Goal: Task Accomplishment & Management: Complete application form

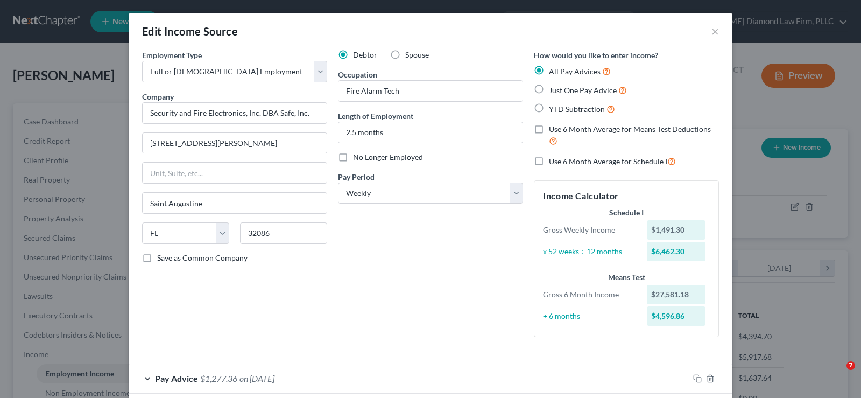
select select "0"
select select "9"
select select "3"
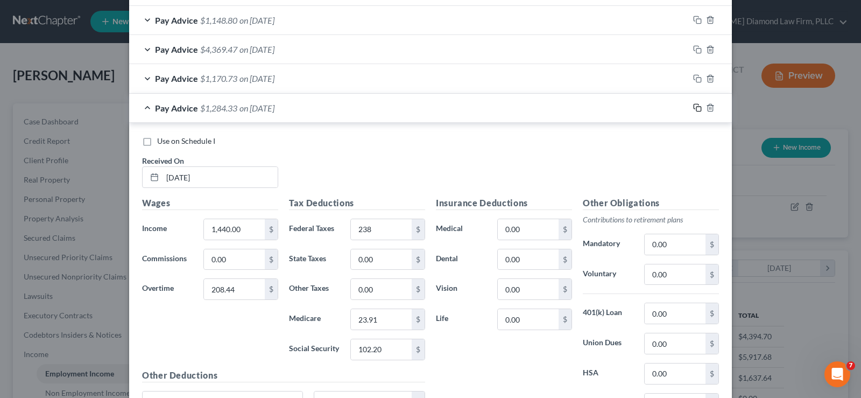
click at [696, 107] on rect "button" at bounding box center [698, 109] width 5 height 5
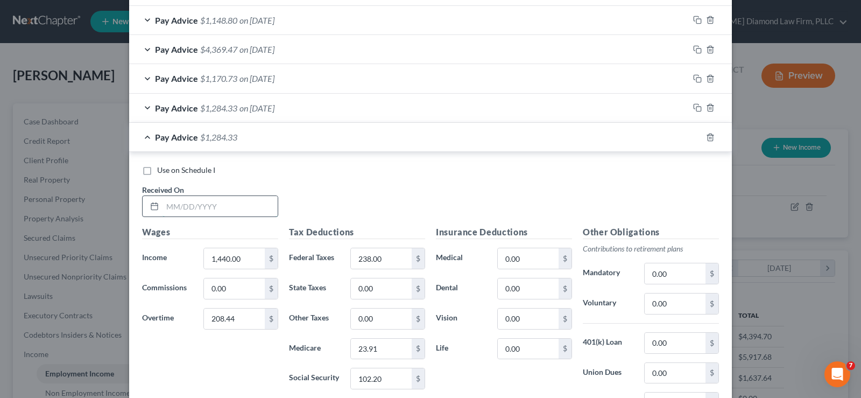
click at [219, 205] on input "text" at bounding box center [219, 206] width 115 height 20
type input "[DATE]"
click at [244, 319] on input "208.44" at bounding box center [234, 318] width 61 height 20
type input "249.48"
type input "247"
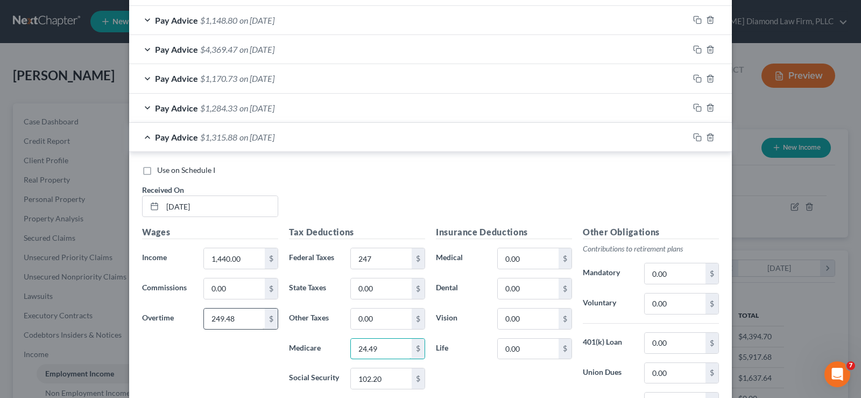
type input "24.49"
type input "104.75"
click at [696, 136] on rect "button" at bounding box center [698, 138] width 5 height 5
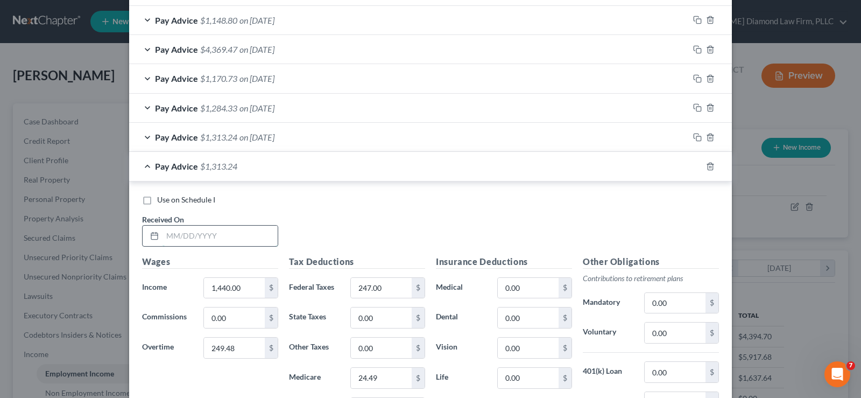
click at [230, 229] on input "text" at bounding box center [219, 235] width 115 height 20
type input "[DATE]"
type input "1,385.28"
type input "0"
type input "180"
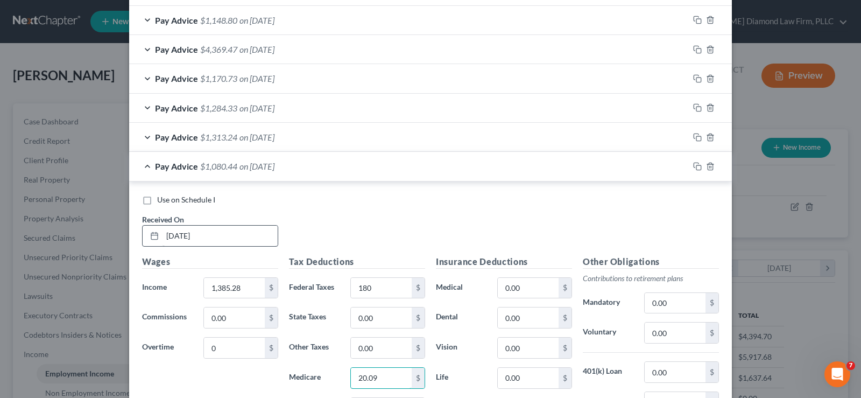
type input "20.09"
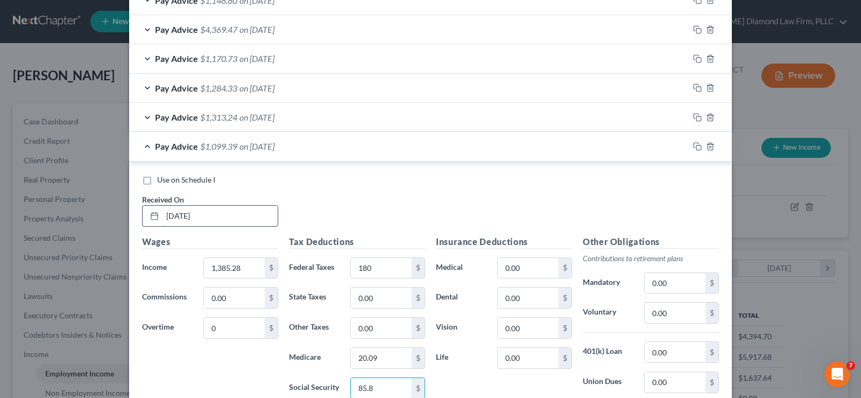
type input "85.89"
click at [694, 147] on icon "button" at bounding box center [697, 146] width 9 height 9
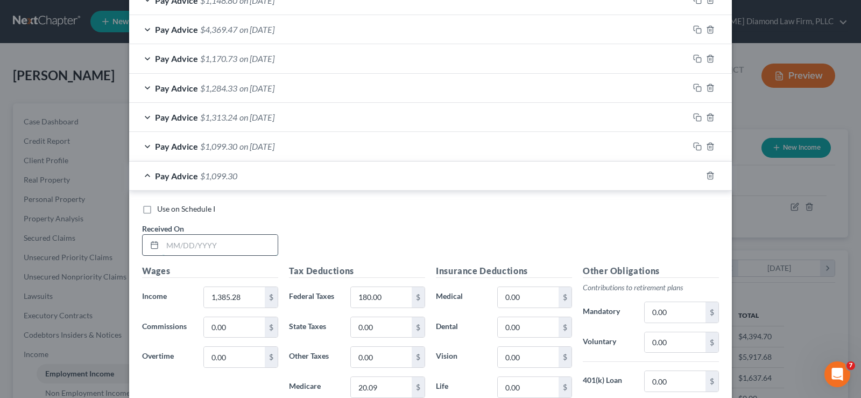
click at [211, 247] on input "text" at bounding box center [219, 245] width 115 height 20
type input "[DATE]"
type input "1,481.76"
type input "201"
type input "21.49"
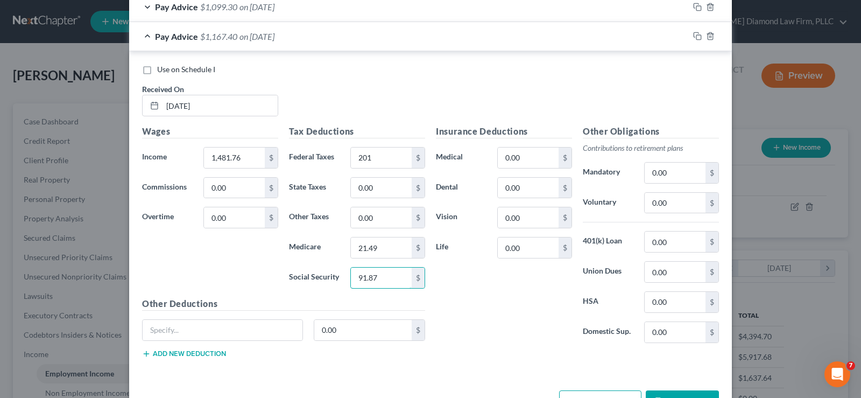
scroll to position [821, 0]
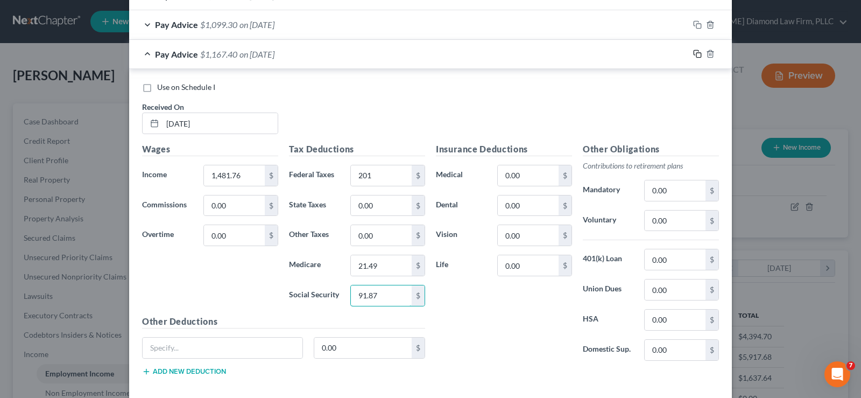
type input "91.87"
click at [696, 53] on rect "button" at bounding box center [698, 55] width 5 height 5
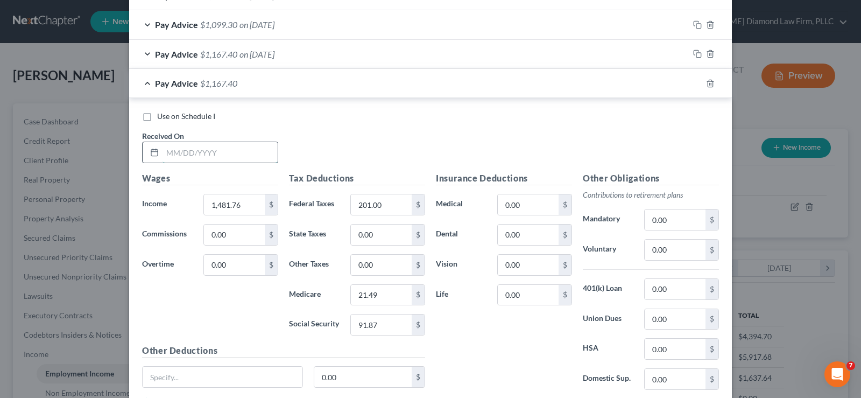
click at [199, 160] on input "text" at bounding box center [219, 152] width 115 height 20
type input "[DATE]"
click at [243, 204] on input "1,241.64" at bounding box center [234, 204] width 61 height 20
type input "1,440.72"
type input "192"
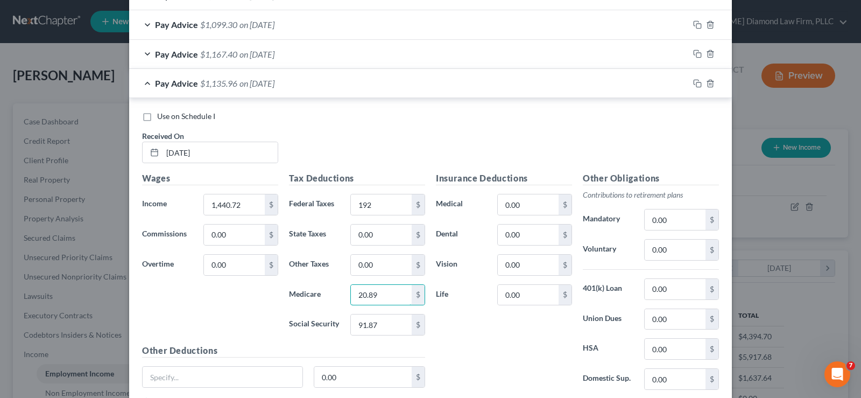
type input "20.89"
type input "89.32"
click at [694, 84] on icon "button" at bounding box center [697, 83] width 9 height 9
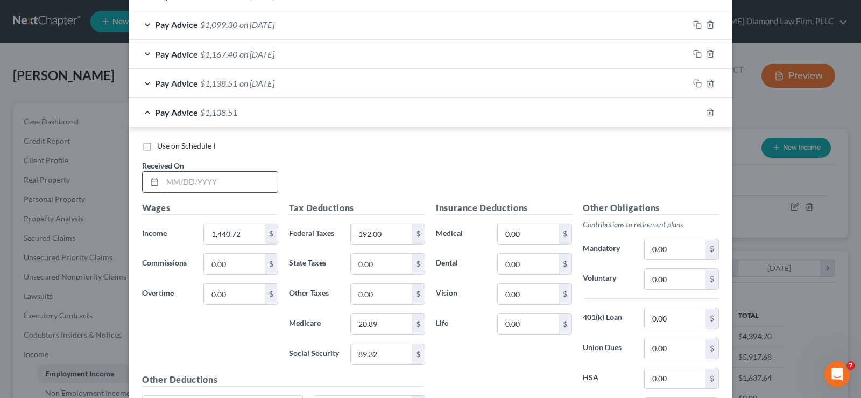
click at [221, 178] on input "text" at bounding box center [219, 182] width 115 height 20
type input "[DATE]"
type input "1,440"
type input "7.02"
type input "193"
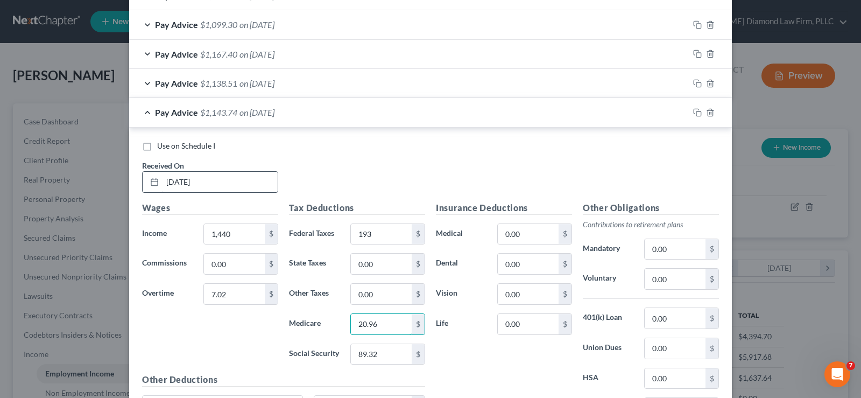
type input "20.96"
type input "89.72"
click at [391, 321] on input "20.96" at bounding box center [381, 324] width 61 height 20
type input "20.98"
click at [696, 116] on rect "button" at bounding box center [698, 113] width 5 height 5
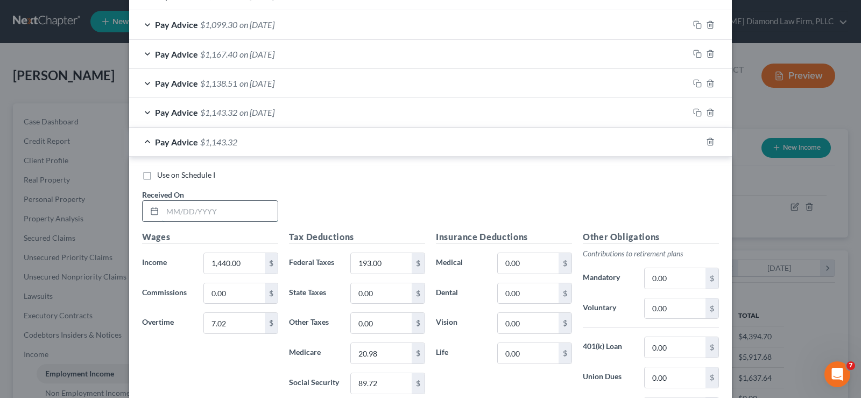
click at [213, 207] on input "text" at bounding box center [219, 211] width 115 height 20
type input "[DATE]"
type input "99.90"
type input "214"
type input "22.33"
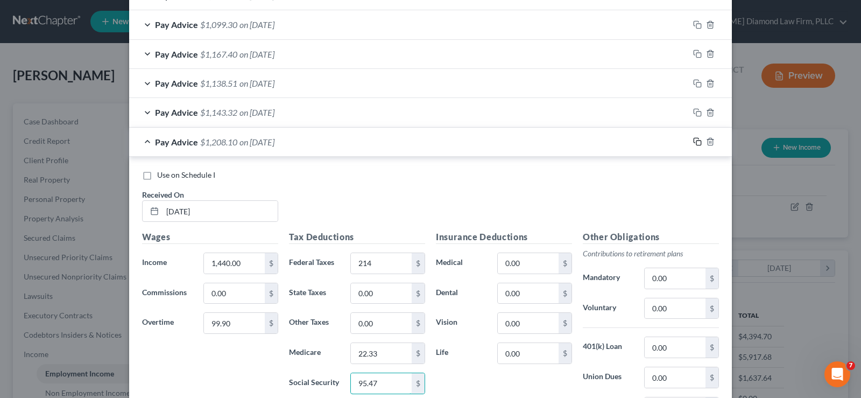
type input "95.47"
click at [693, 143] on icon "button" at bounding box center [697, 141] width 9 height 9
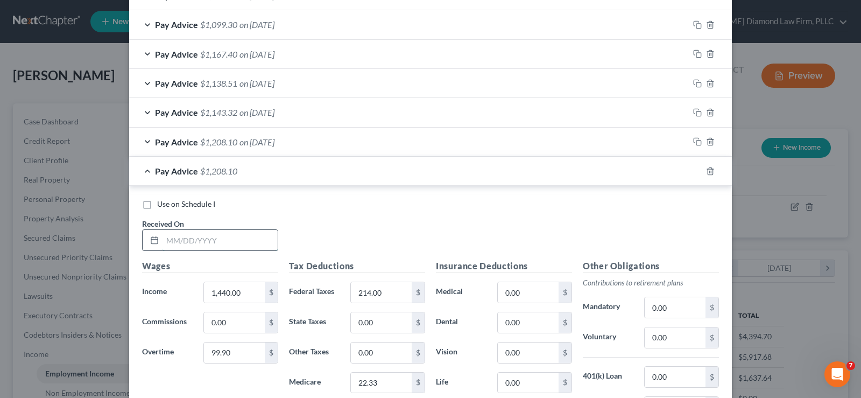
click at [203, 240] on input "text" at bounding box center [219, 240] width 115 height 20
type input "[DATE]"
type input "169.02"
type input "225"
type input "23.08"
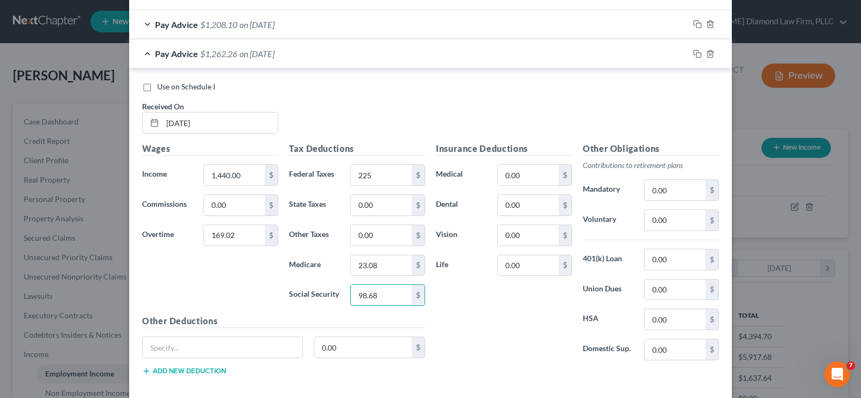
scroll to position [992, 0]
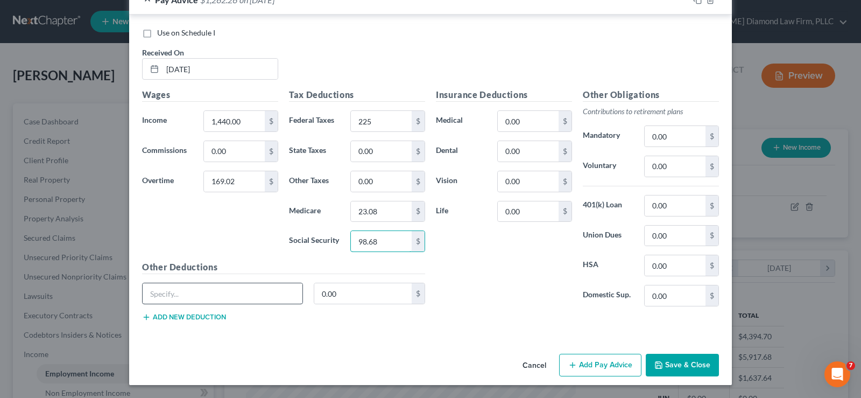
type input "98.68"
click at [221, 292] on input "text" at bounding box center [223, 293] width 160 height 20
type input "F"
type input "Aflac"
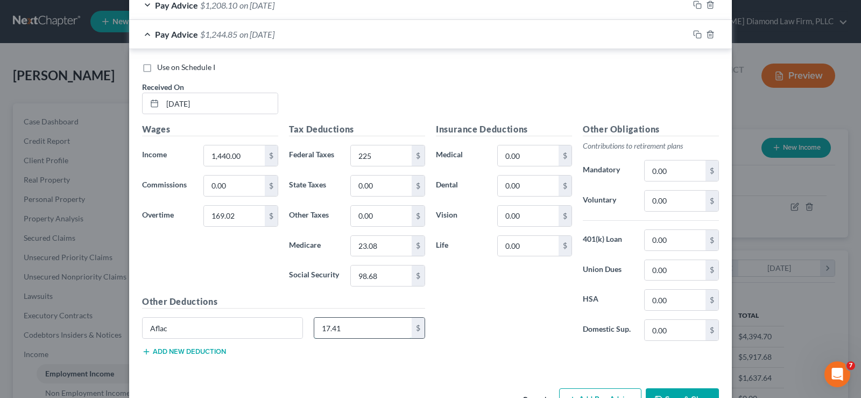
scroll to position [938, 0]
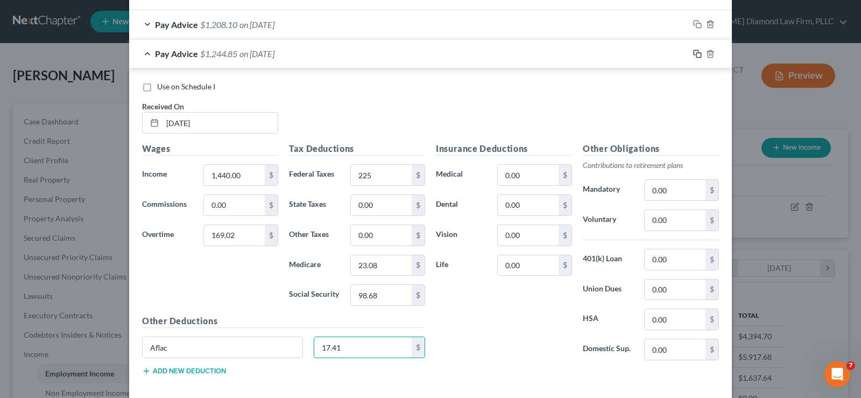
type input "17.41"
click at [693, 54] on icon "button" at bounding box center [697, 53] width 9 height 9
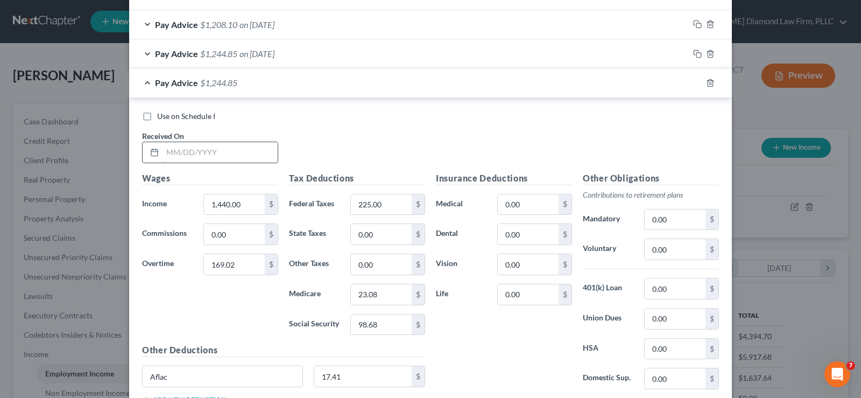
click at [214, 156] on input "text" at bounding box center [219, 152] width 115 height 20
type input "[DATE]"
type input "1,959.58"
type input "0"
type input "302"
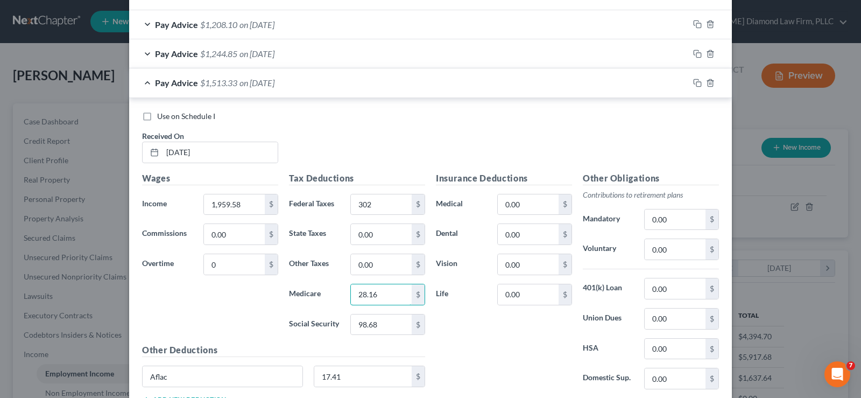
type input "28.16"
type input "120.42"
drag, startPoint x: 693, startPoint y: 82, endPoint x: 194, endPoint y: 179, distance: 508.0
click at [693, 82] on icon "button" at bounding box center [697, 83] width 9 height 9
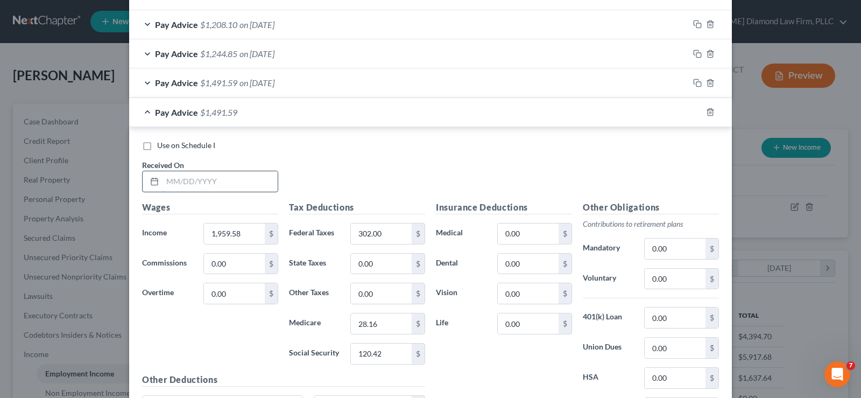
click at [208, 180] on input "text" at bounding box center [219, 181] width 115 height 20
type input "[DATE]"
type input "1,440"
type input "90.72"
type input "208"
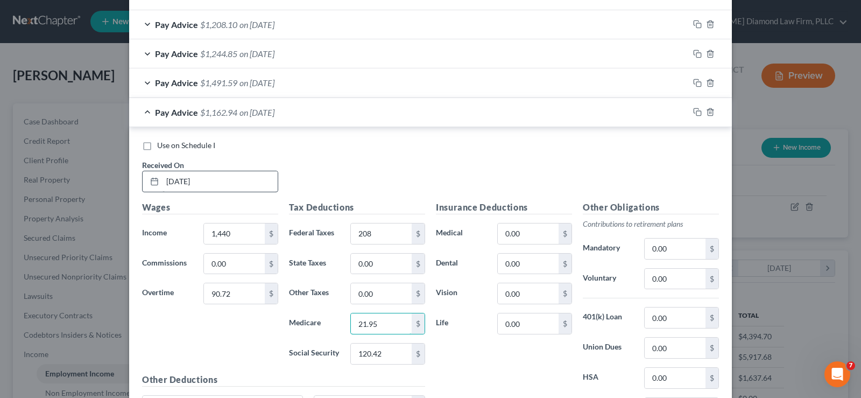
type input "21.95"
type input "93.83"
drag, startPoint x: 144, startPoint y: 111, endPoint x: 498, endPoint y: 167, distance: 358.9
click at [144, 111] on div "Pay Advice $1,189.53 on [DATE]" at bounding box center [409, 112] width 560 height 29
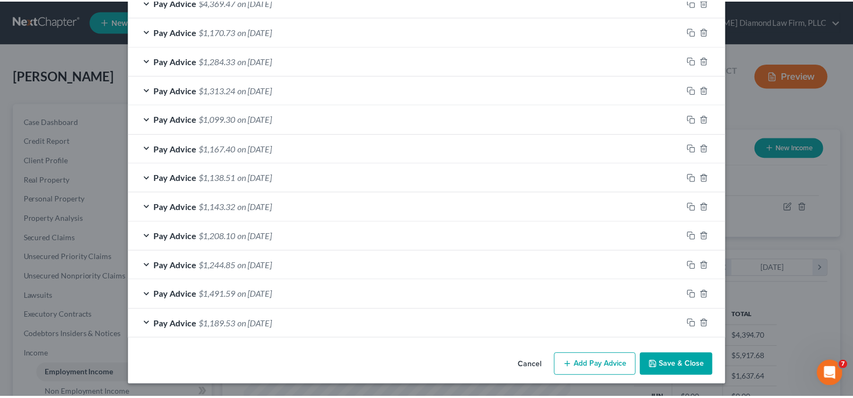
scroll to position [727, 0]
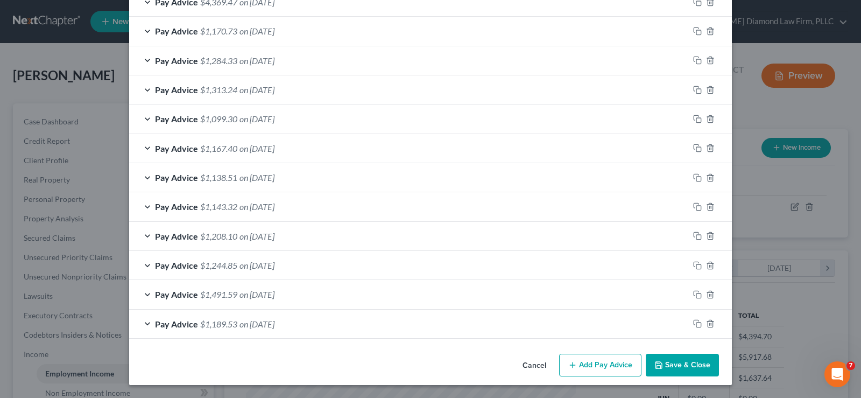
click at [689, 364] on button "Save & Close" at bounding box center [682, 364] width 73 height 23
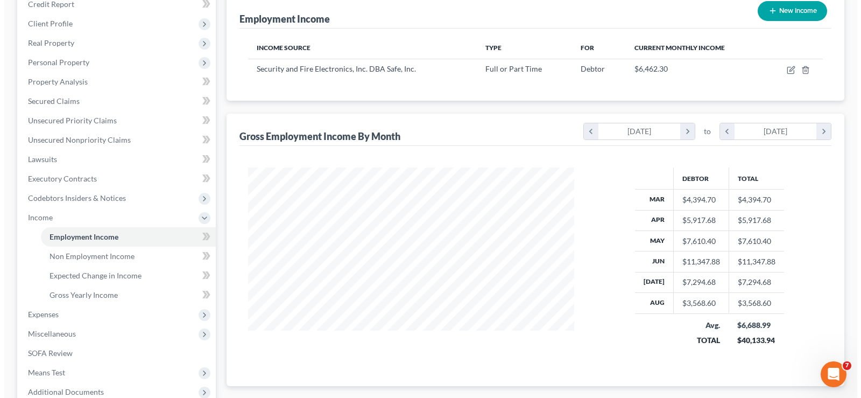
scroll to position [161, 0]
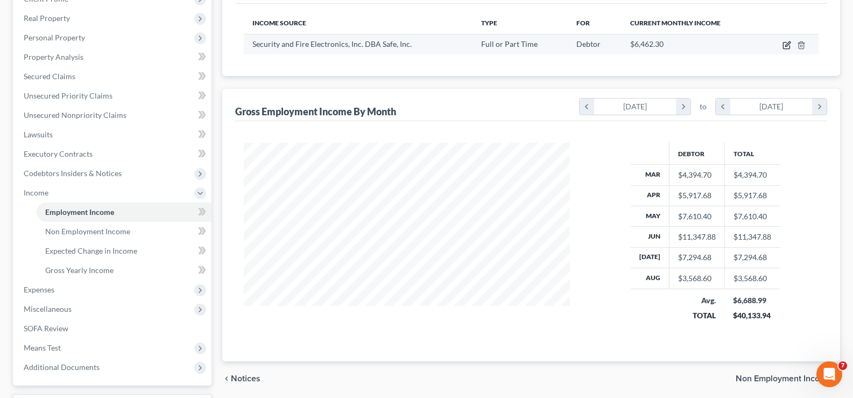
click at [785, 44] on icon "button" at bounding box center [786, 45] width 9 height 9
select select "0"
select select "9"
select select "3"
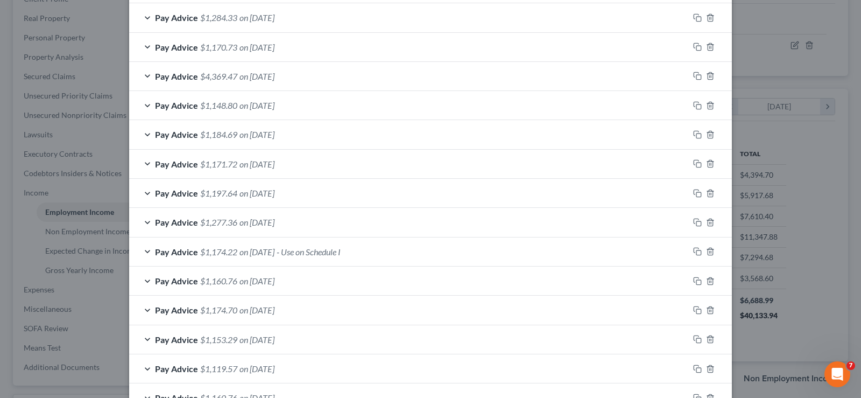
scroll to position [624, 0]
click at [335, 252] on span "- Use on Schedule I" at bounding box center [309, 251] width 64 height 10
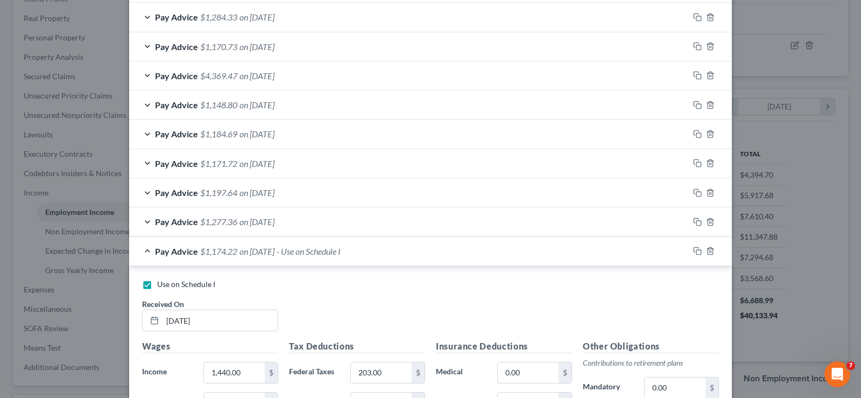
click at [157, 281] on label "Use on Schedule I" at bounding box center [186, 284] width 58 height 11
click at [161, 281] on input "Use on Schedule I" at bounding box center [164, 282] width 7 height 7
checkbox input "false"
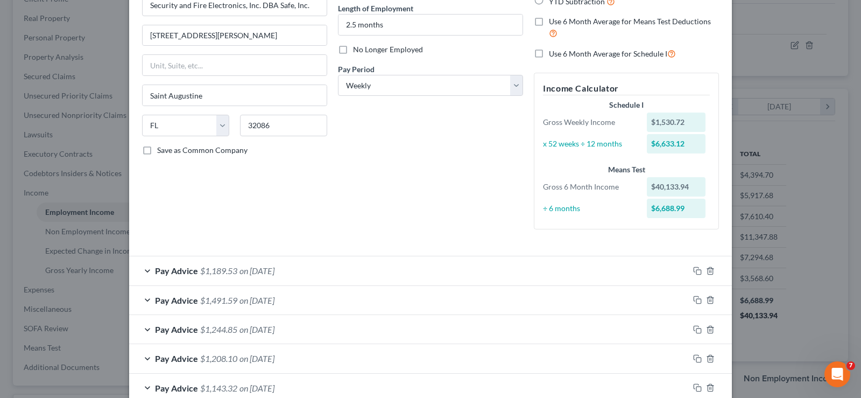
scroll to position [0, 0]
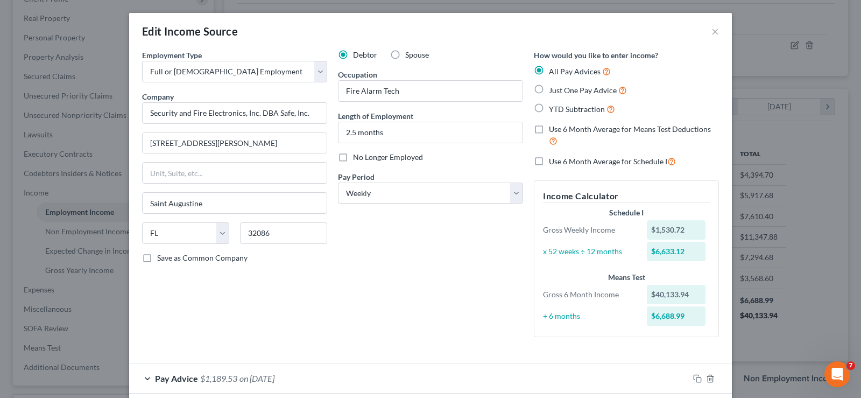
click at [549, 165] on label "Use 6 Month Average for Schedule I" at bounding box center [612, 161] width 127 height 12
click at [553, 162] on input "Use 6 Month Average for Schedule I" at bounding box center [556, 158] width 7 height 7
checkbox input "true"
click at [390, 138] on input "2.5 months" at bounding box center [430, 132] width 184 height 20
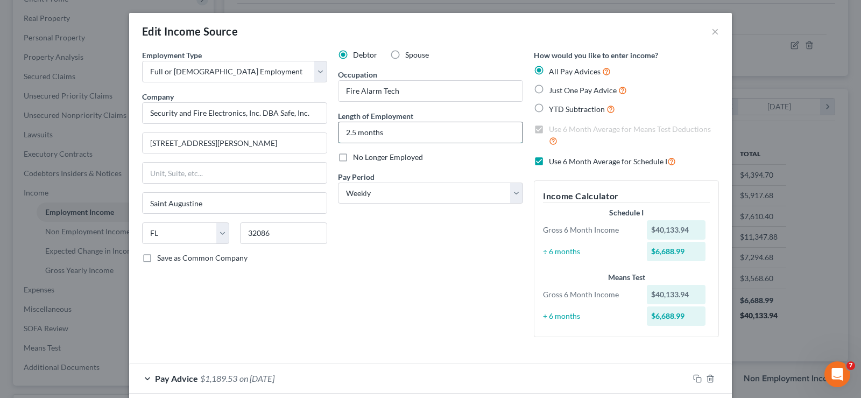
drag, startPoint x: 390, startPoint y: 138, endPoint x: 341, endPoint y: 133, distance: 49.1
click at [341, 133] on input "2.5 months" at bounding box center [430, 132] width 184 height 20
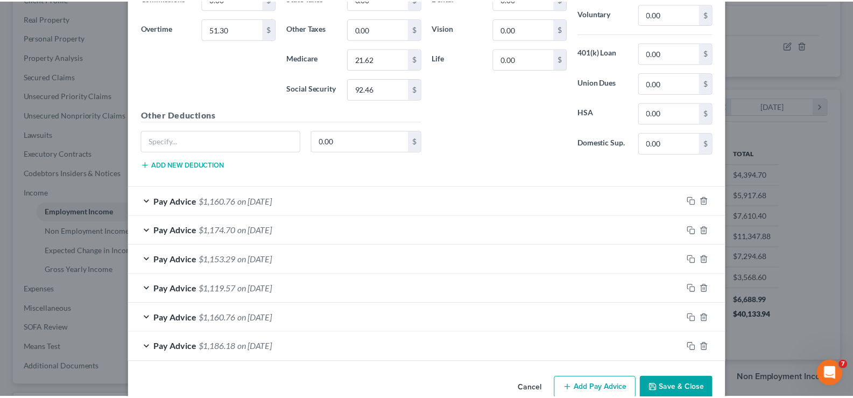
scroll to position [1031, 0]
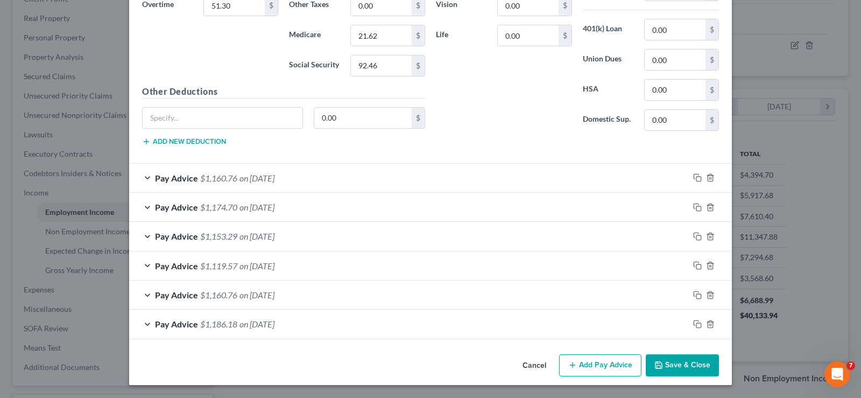
type input "7 months"
click at [689, 365] on button "Save & Close" at bounding box center [682, 365] width 73 height 23
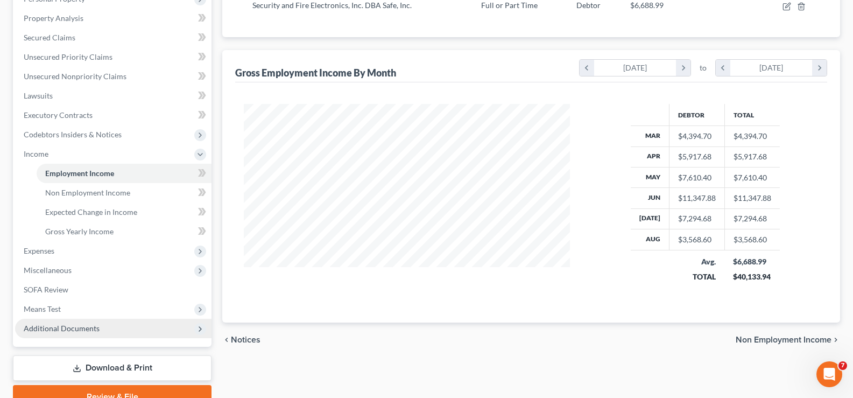
scroll to position [252, 0]
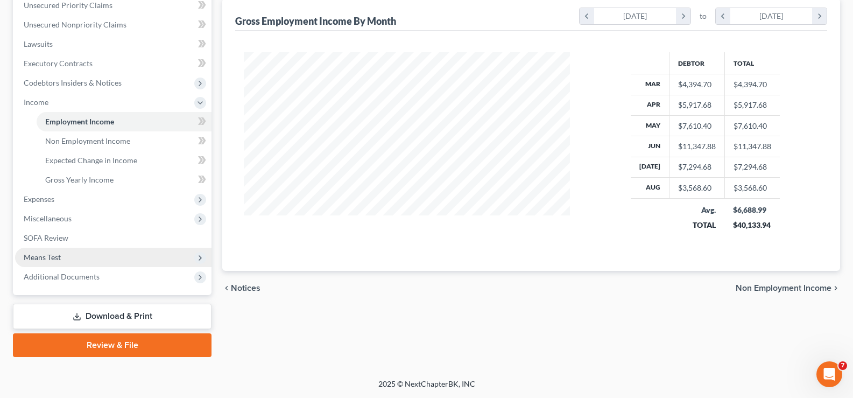
click at [65, 257] on span "Means Test" at bounding box center [113, 256] width 196 height 19
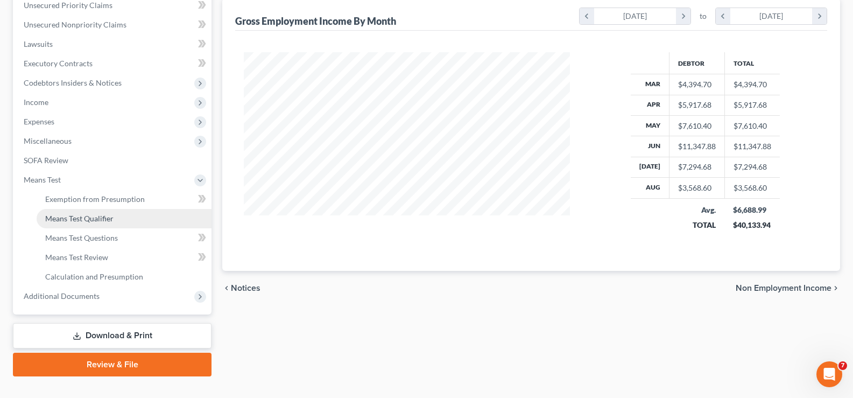
click at [83, 214] on span "Means Test Qualifier" at bounding box center [79, 218] width 68 height 9
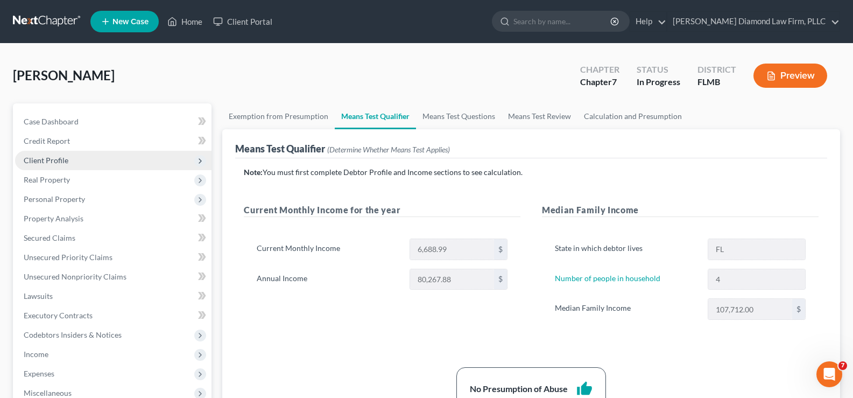
click at [71, 166] on span "Client Profile" at bounding box center [113, 160] width 196 height 19
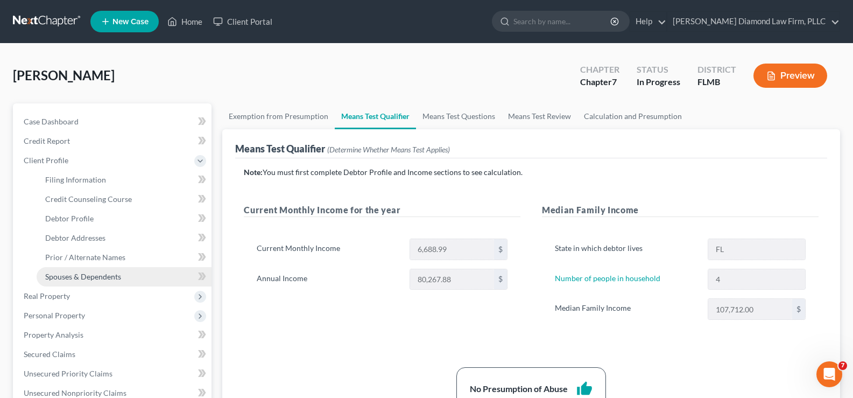
click at [96, 279] on span "Spouses & Dependents" at bounding box center [83, 276] width 76 height 9
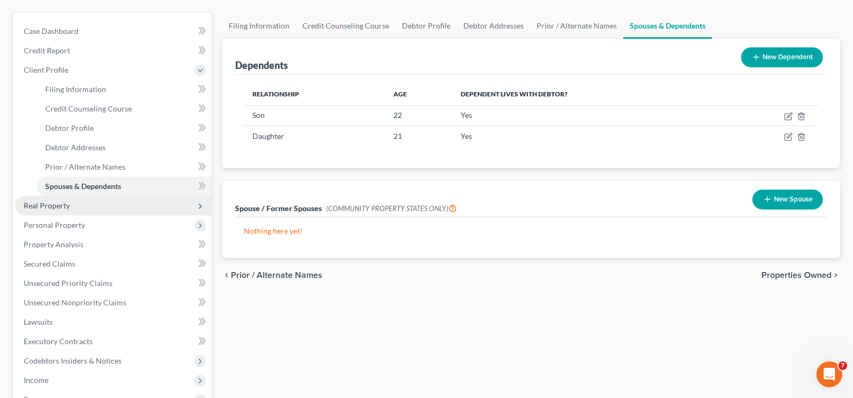
scroll to position [215, 0]
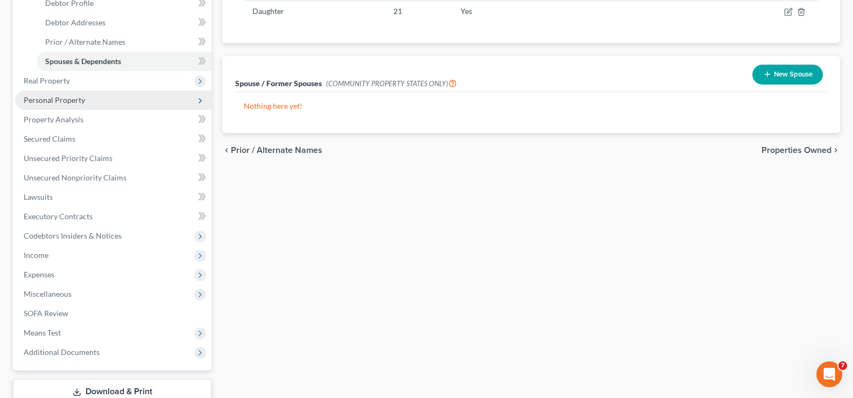
click at [81, 105] on span "Personal Property" at bounding box center [113, 99] width 196 height 19
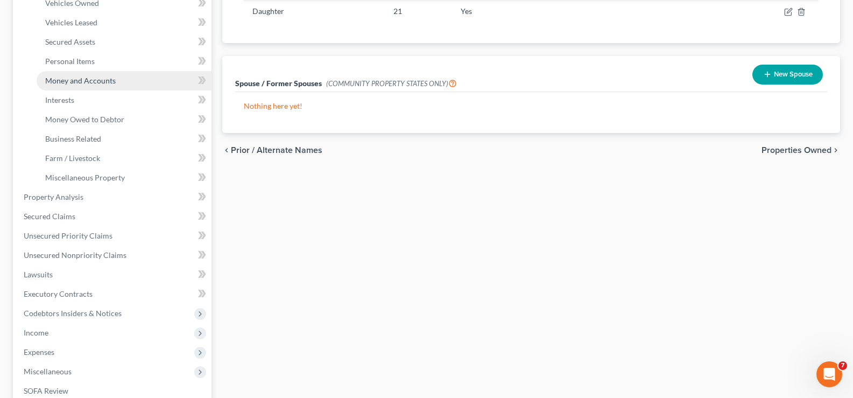
click at [108, 83] on span "Money and Accounts" at bounding box center [80, 80] width 70 height 9
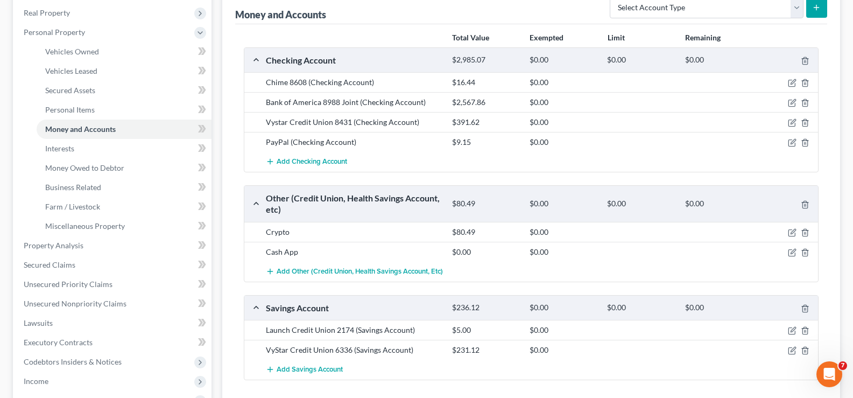
scroll to position [161, 0]
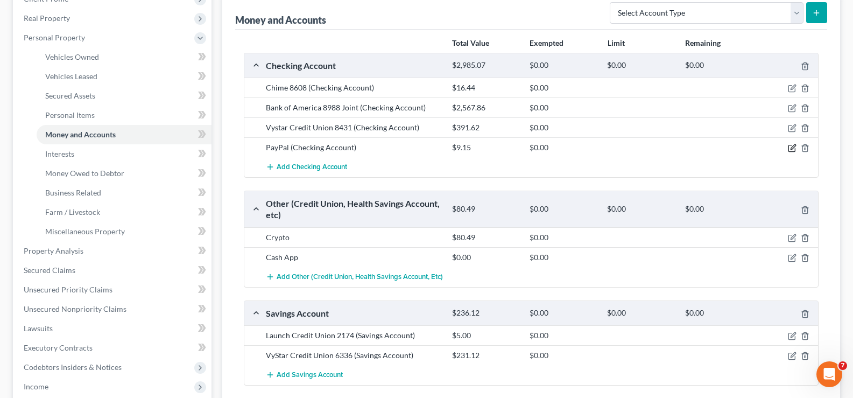
click at [790, 148] on icon "button" at bounding box center [792, 148] width 9 height 9
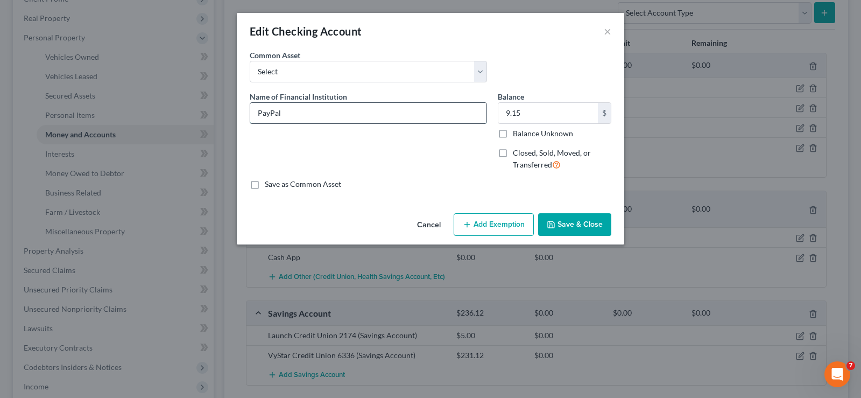
click at [327, 117] on input "PayPal" at bounding box center [368, 113] width 236 height 20
click at [553, 115] on input "9.15" at bounding box center [548, 113] width 100 height 20
type input "5.33"
click at [573, 220] on button "Save & Close" at bounding box center [574, 224] width 73 height 23
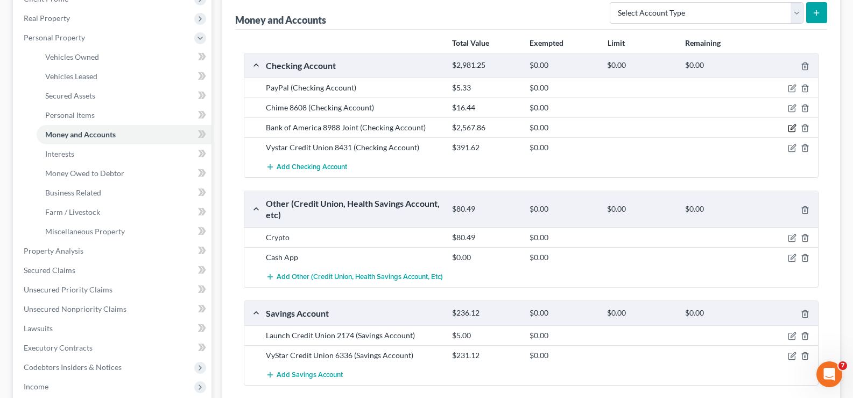
click at [794, 124] on icon "button" at bounding box center [792, 128] width 9 height 9
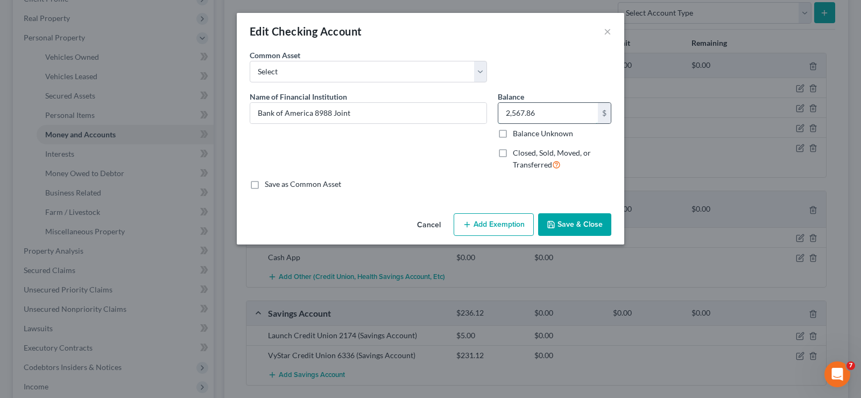
click at [554, 114] on input "2,567.86" at bounding box center [548, 113] width 100 height 20
type input "652.09"
click at [581, 220] on button "Save & Close" at bounding box center [574, 224] width 73 height 23
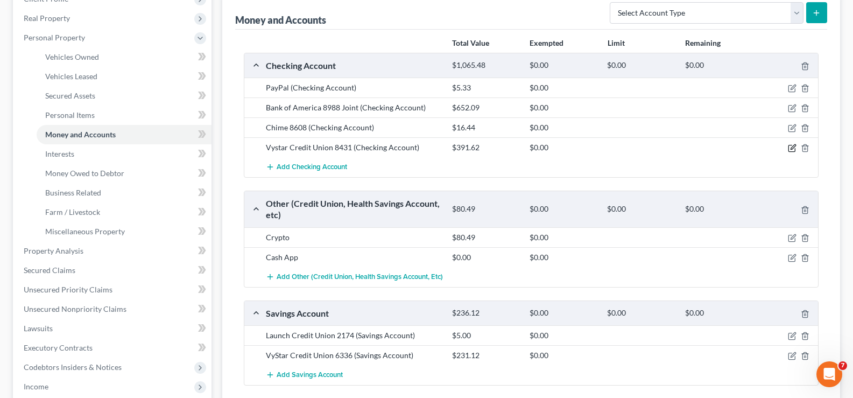
click at [792, 149] on icon "button" at bounding box center [792, 147] width 5 height 5
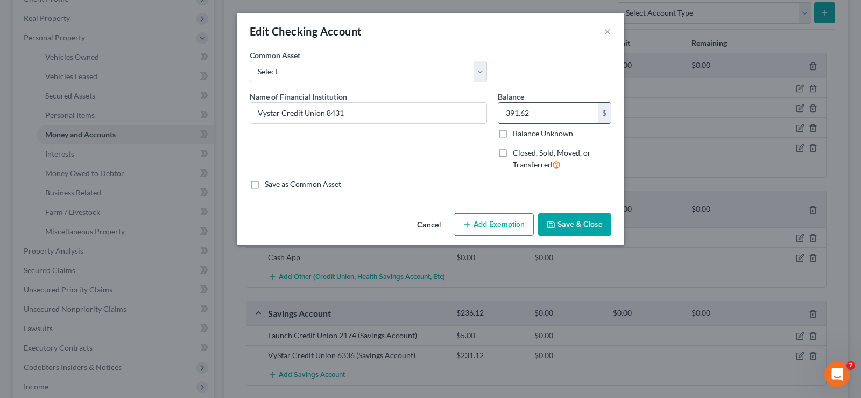
click at [544, 110] on input "391.62" at bounding box center [548, 113] width 100 height 20
type input "339.10"
click at [591, 225] on button "Save & Close" at bounding box center [574, 224] width 73 height 23
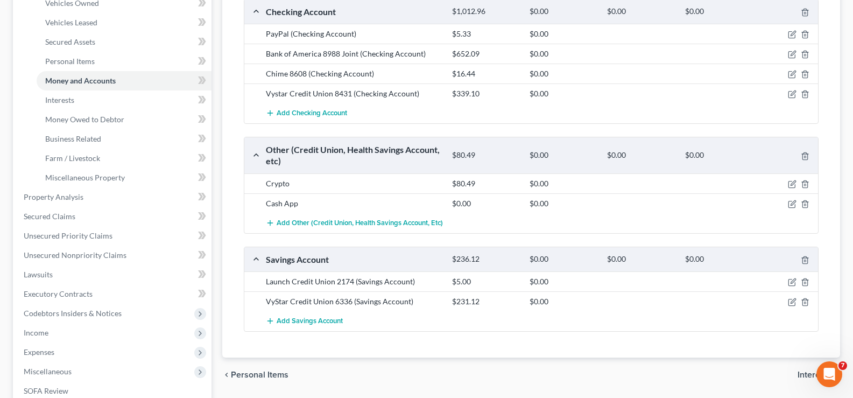
scroll to position [269, 0]
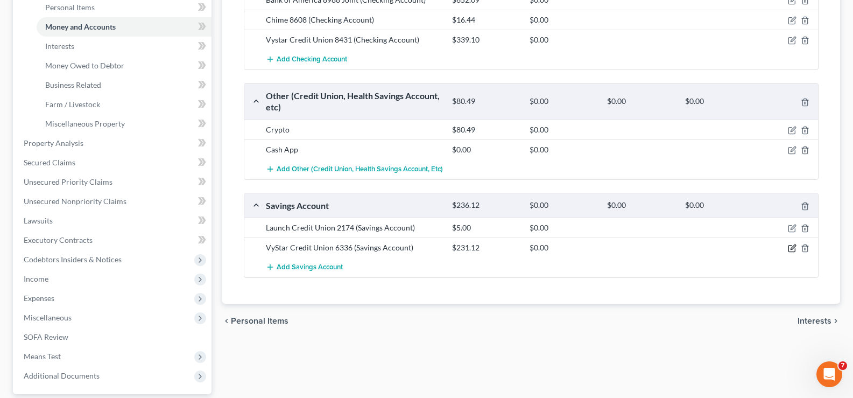
click at [792, 248] on icon "button" at bounding box center [792, 248] width 9 height 9
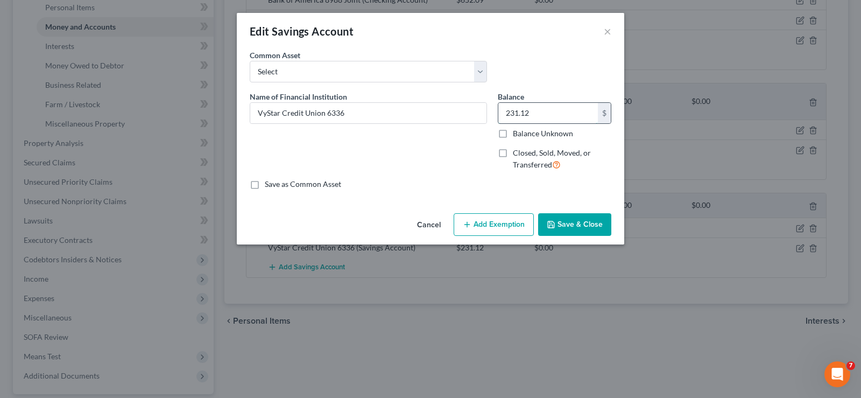
click at [533, 119] on input "231.12" at bounding box center [548, 113] width 100 height 20
type input "1,342.81"
click at [575, 224] on button "Save & Close" at bounding box center [574, 224] width 73 height 23
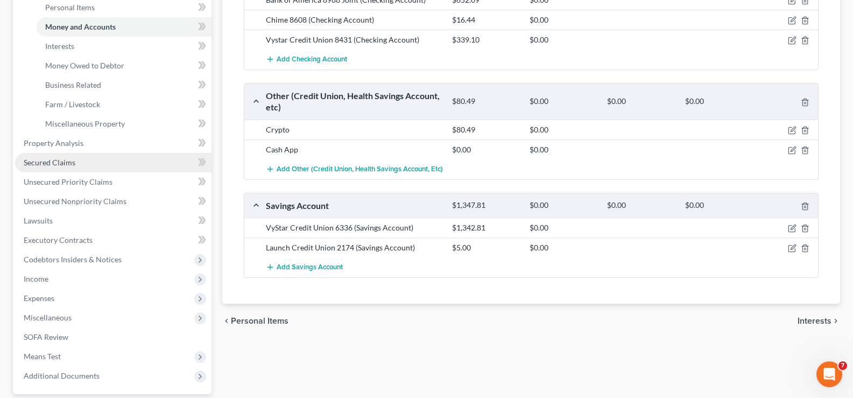
click at [75, 162] on link "Secured Claims" at bounding box center [113, 162] width 196 height 19
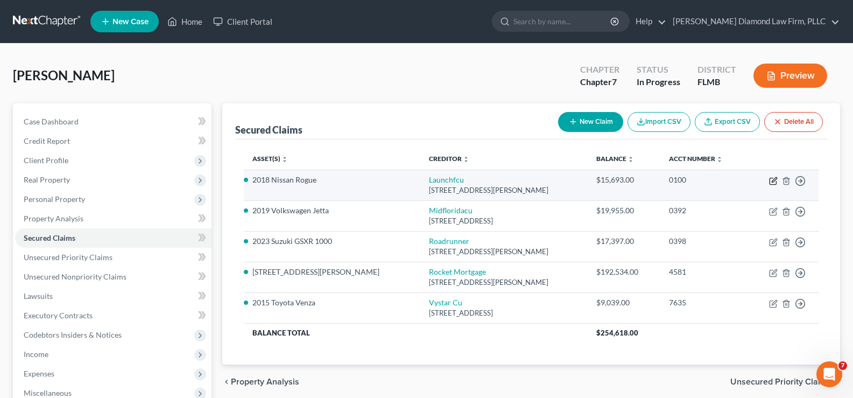
click at [773, 180] on icon "button" at bounding box center [774, 179] width 5 height 5
select select "9"
select select "16"
select select "2"
select select "0"
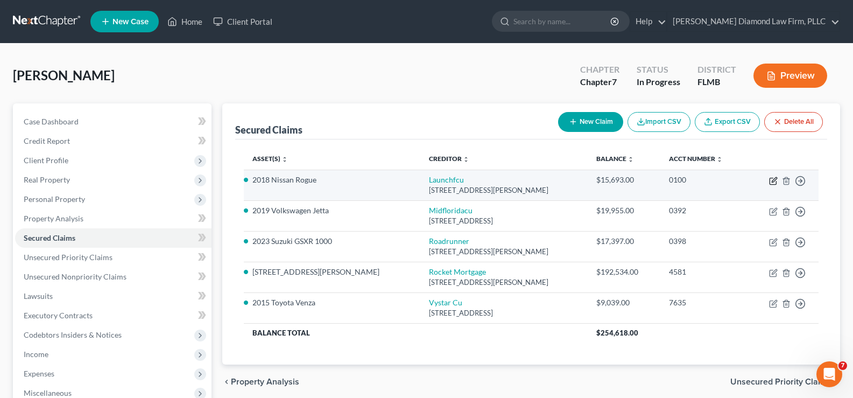
select select "0"
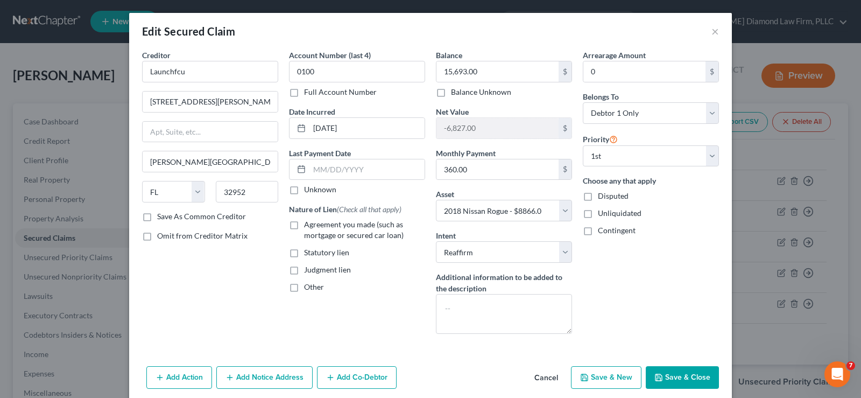
click at [304, 224] on label "Agreement you made (such as mortgage or secured car loan)" at bounding box center [364, 230] width 121 height 22
click at [308, 224] on input "Agreement you made (such as mortgage or secured car loan)" at bounding box center [311, 222] width 7 height 7
checkbox input "true"
click at [503, 166] on input "360.00" at bounding box center [497, 169] width 122 height 20
click at [347, 171] on input "text" at bounding box center [366, 169] width 115 height 20
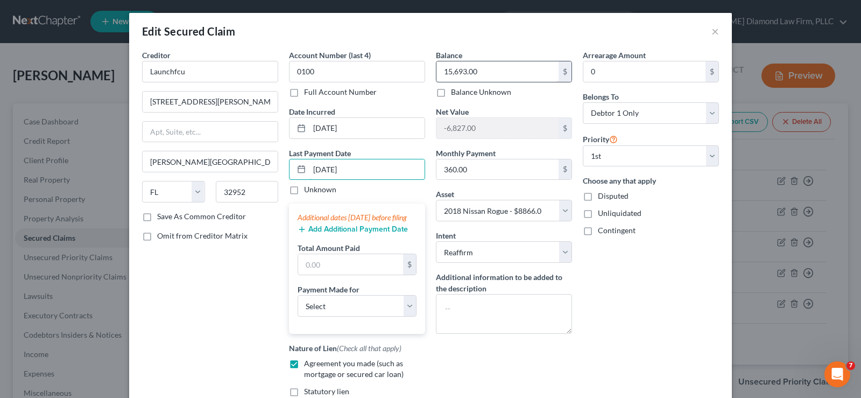
type input "[DATE]"
click at [482, 75] on input "15,693.00" at bounding box center [497, 71] width 122 height 20
type input "1,449.66"
click at [344, 234] on button "Add Additional Payment Date" at bounding box center [353, 229] width 110 height 9
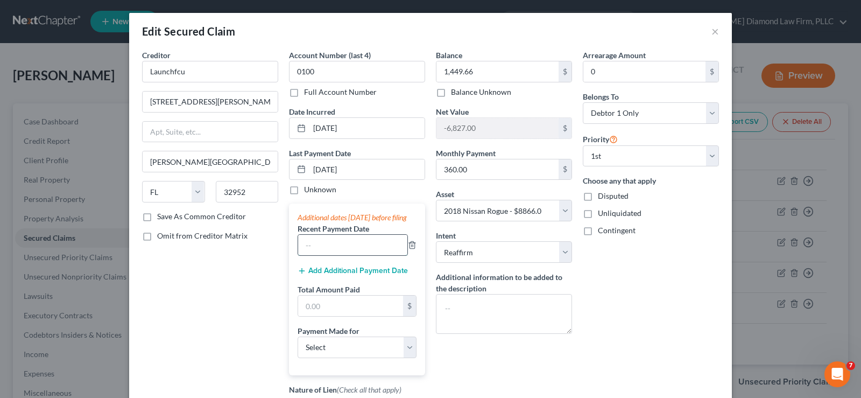
click at [330, 251] on input "text" at bounding box center [352, 245] width 109 height 20
type input "[DATE]"
click at [346, 275] on button "Add Additional Payment Date" at bounding box center [353, 270] width 110 height 9
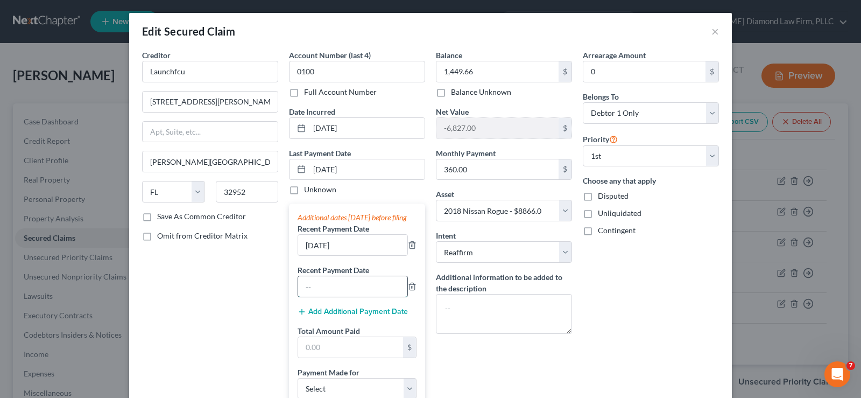
click at [325, 296] on input "text" at bounding box center [352, 286] width 109 height 20
type input "[DATE]"
click at [336, 357] on input "text" at bounding box center [350, 347] width 105 height 20
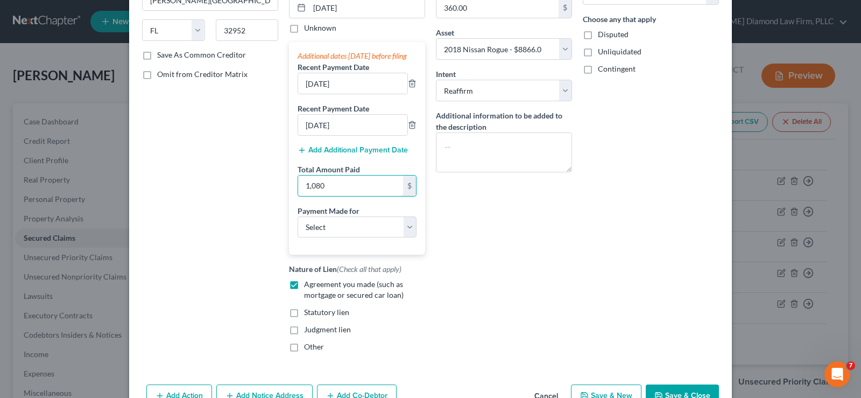
scroll to position [234, 0]
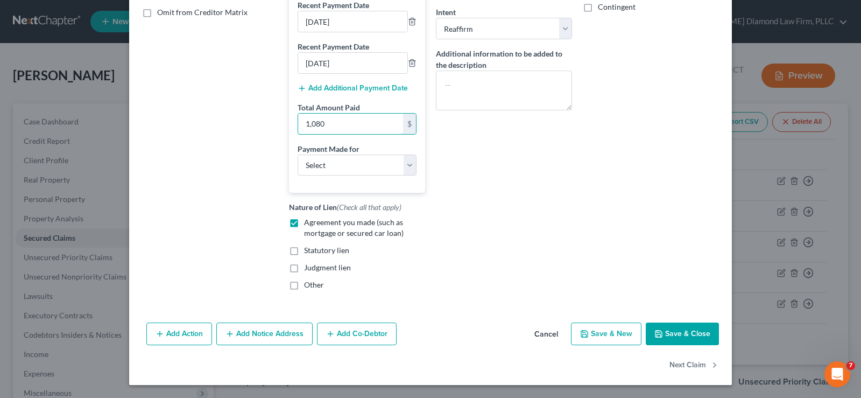
type input "1,080"
click at [690, 334] on button "Save & Close" at bounding box center [682, 333] width 73 height 23
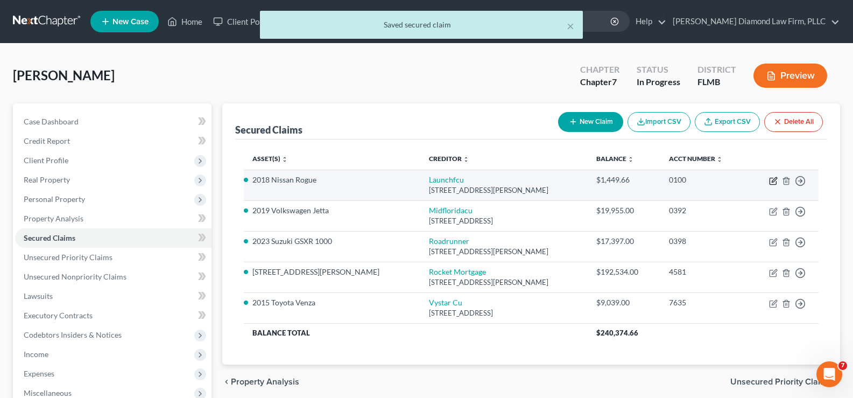
click at [774, 179] on icon "button" at bounding box center [774, 179] width 5 height 5
select select "9"
select select "2"
select select "0"
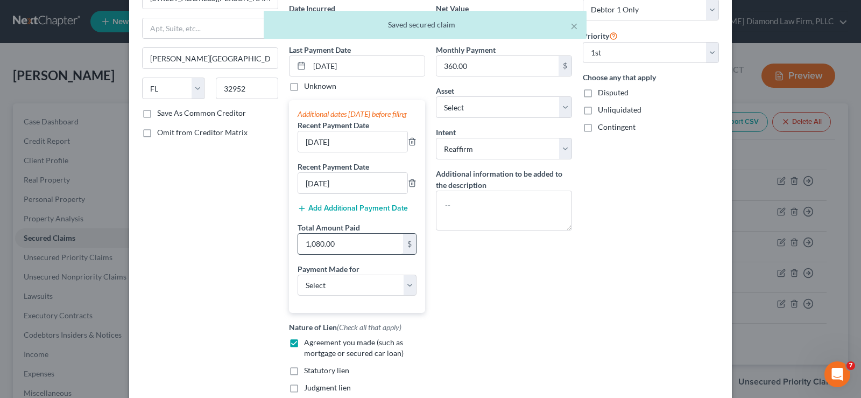
scroll to position [108, 0]
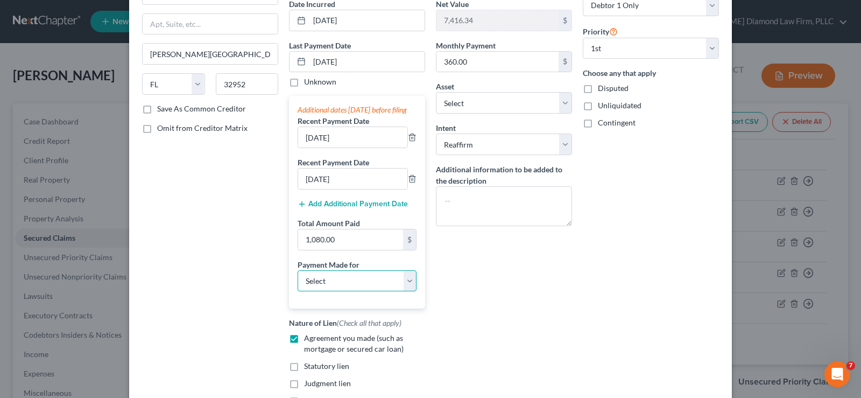
click at [355, 291] on select "Select Car Credit Card Loan Repayment Mortgage Other Suppliers Or Vendors" at bounding box center [357, 281] width 119 height 22
select select "0"
click at [298, 280] on select "Select Car Credit Card Loan Repayment Mortgage Other Suppliers Or Vendors" at bounding box center [357, 281] width 119 height 22
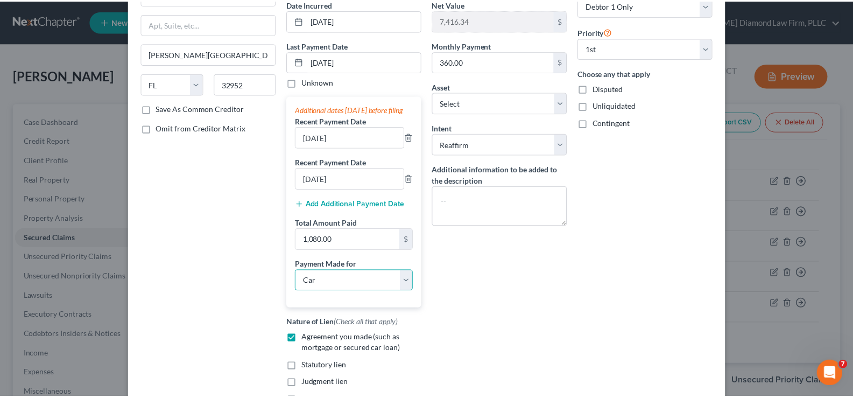
scroll to position [234, 0]
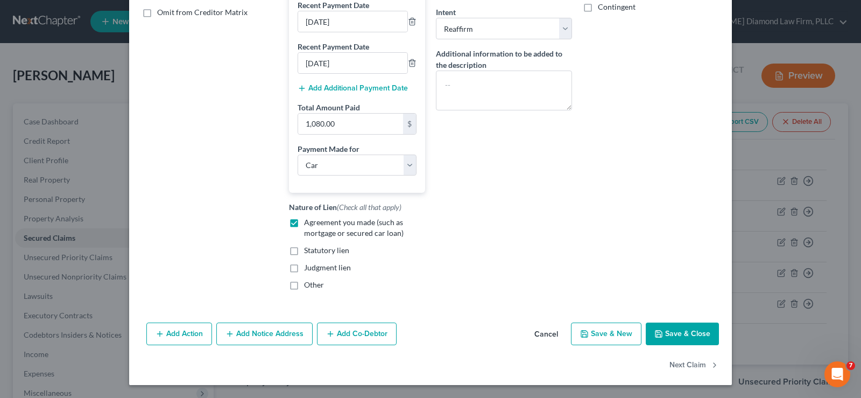
click at [675, 330] on button "Save & Close" at bounding box center [682, 333] width 73 height 23
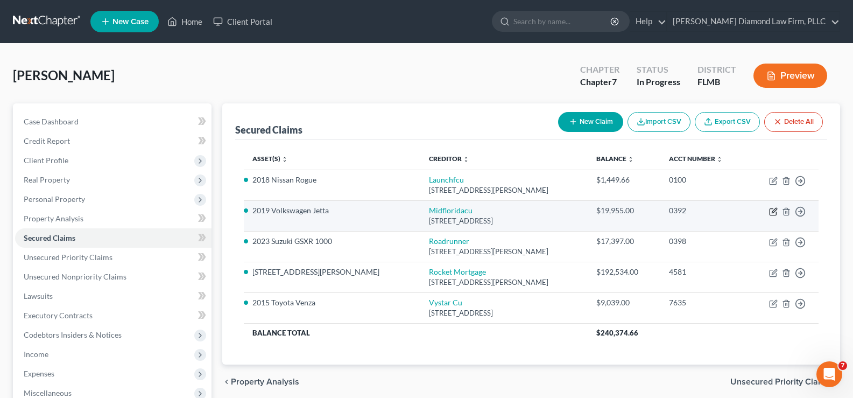
click at [775, 209] on icon "button" at bounding box center [773, 211] width 9 height 9
select select "9"
select select "20"
select select "3"
select select "1"
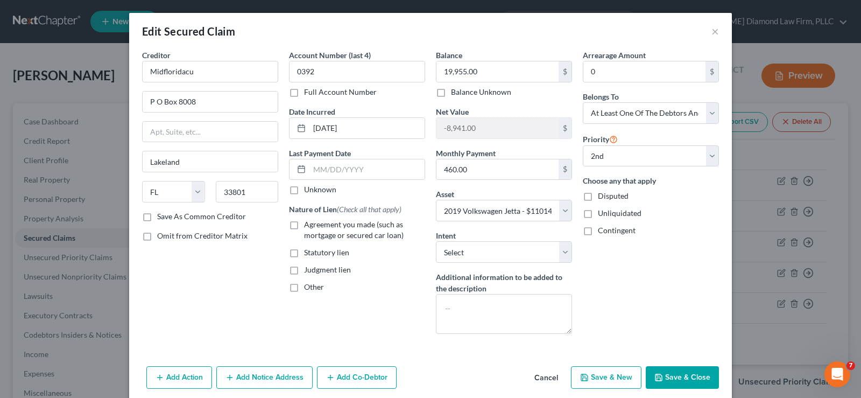
click at [304, 225] on label "Agreement you made (such as mortgage or secured car loan)" at bounding box center [364, 230] width 121 height 22
click at [308, 225] on input "Agreement you made (such as mortgage or secured car loan)" at bounding box center [311, 222] width 7 height 7
checkbox input "true"
drag, startPoint x: 684, startPoint y: 375, endPoint x: 663, endPoint y: 364, distance: 23.8
click at [684, 375] on button "Save & Close" at bounding box center [682, 377] width 73 height 23
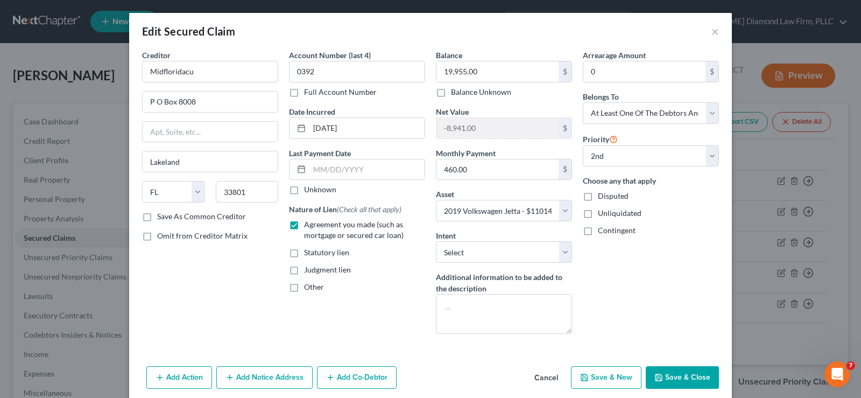
select select
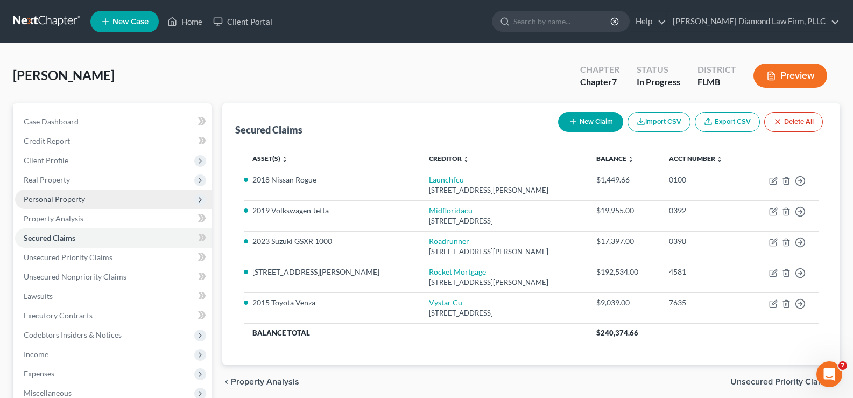
click at [103, 201] on span "Personal Property" at bounding box center [113, 198] width 196 height 19
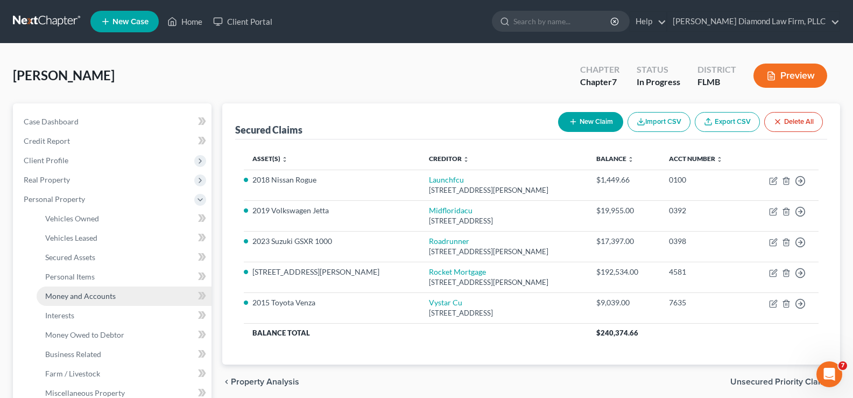
click at [111, 292] on span "Money and Accounts" at bounding box center [80, 295] width 70 height 9
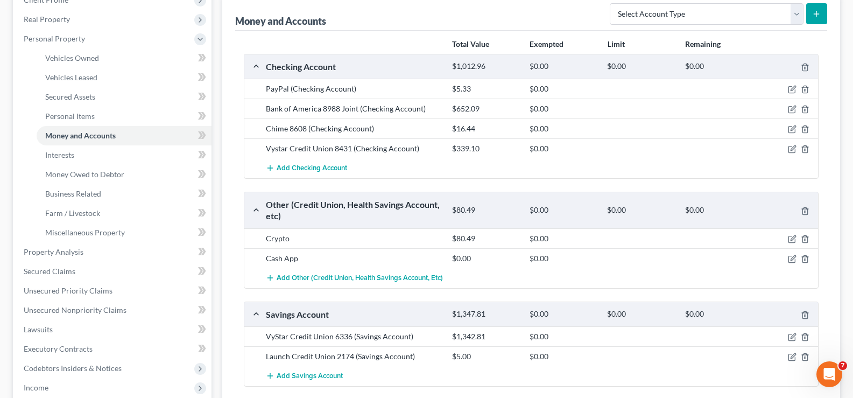
scroll to position [215, 0]
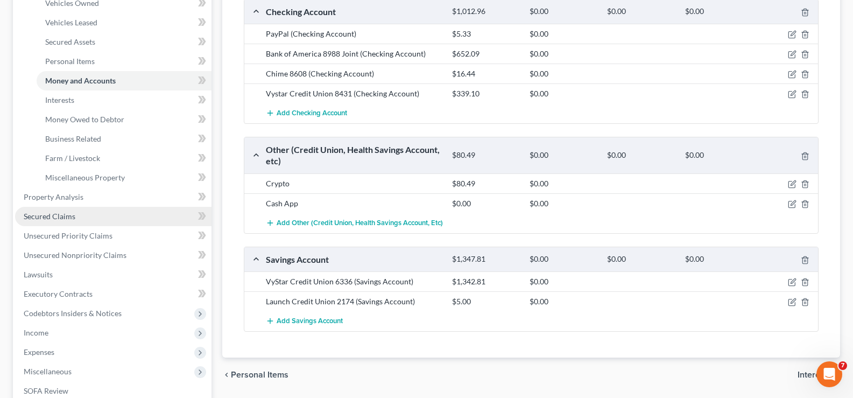
click at [98, 221] on link "Secured Claims" at bounding box center [113, 216] width 196 height 19
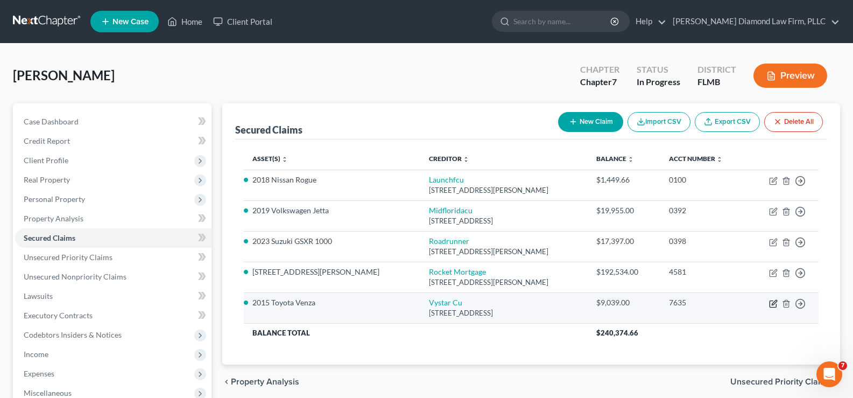
click at [774, 302] on icon "button" at bounding box center [773, 303] width 9 height 9
select select "9"
select select "3"
select select "0"
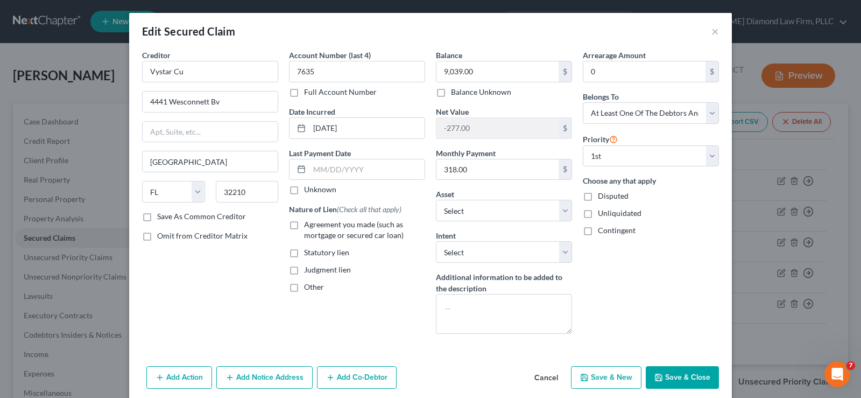
click at [304, 225] on label "Agreement you made (such as mortgage or secured car loan)" at bounding box center [364, 230] width 121 height 22
click at [308, 225] on input "Agreement you made (such as mortgage or secured car loan)" at bounding box center [311, 222] width 7 height 7
checkbox input "true"
click at [506, 162] on input "318.00" at bounding box center [497, 169] width 122 height 20
type input "318.62"
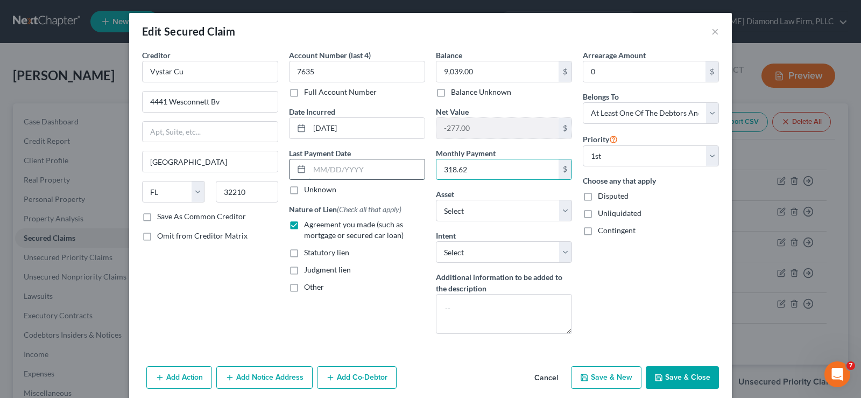
click at [367, 173] on input "text" at bounding box center [366, 169] width 115 height 20
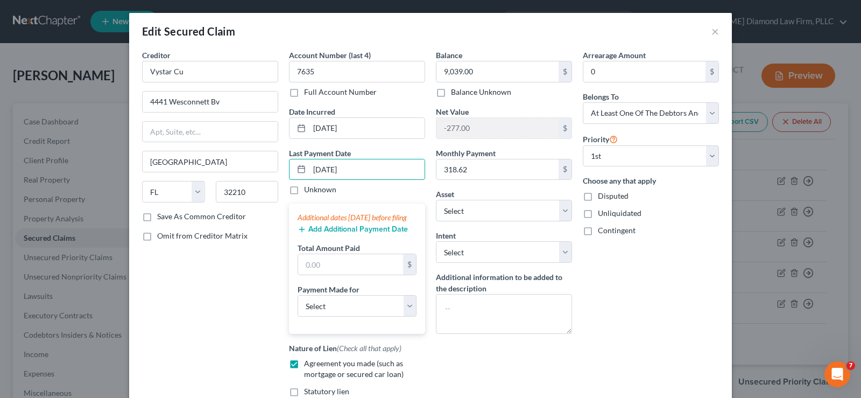
type input "[DATE]"
click at [366, 234] on button "Add Additional Payment Date" at bounding box center [353, 229] width 110 height 9
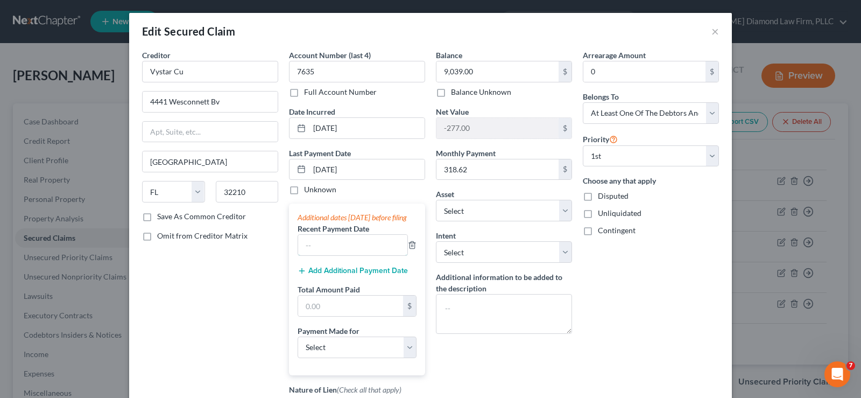
drag, startPoint x: 363, startPoint y: 253, endPoint x: 28, endPoint y: 265, distance: 335.4
click at [363, 253] on input "text" at bounding box center [352, 245] width 109 height 20
click at [341, 255] on input "text" at bounding box center [352, 245] width 109 height 20
type input "[DATE]"
click at [334, 356] on select "Select Car Credit Card Loan Repayment Mortgage Other Suppliers Or Vendors" at bounding box center [357, 347] width 119 height 22
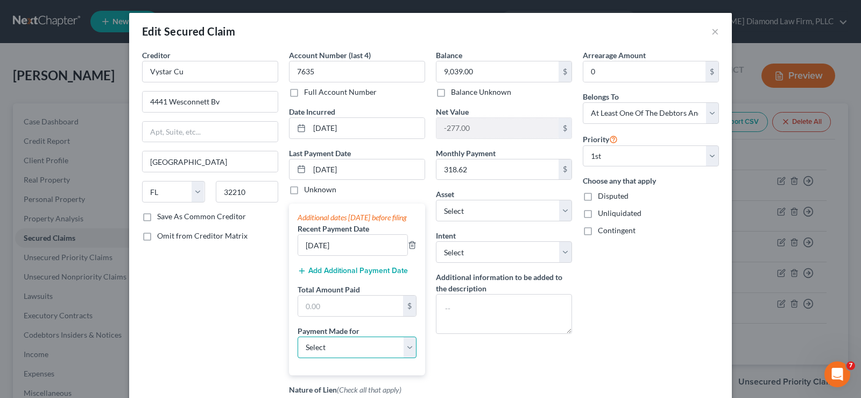
select select "0"
click at [298, 346] on select "Select Car Credit Card Loan Repayment Mortgage Other Suppliers Or Vendors" at bounding box center [357, 347] width 119 height 22
click at [329, 312] on input "text" at bounding box center [350, 305] width 105 height 20
type input "637.24"
click at [485, 249] on select "Select Surrender Redeem Reaffirm Avoid Other" at bounding box center [504, 252] width 136 height 22
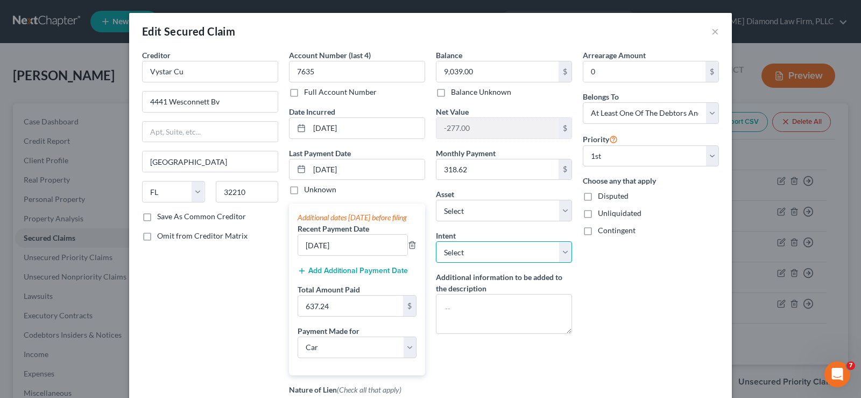
select select "2"
click at [436, 241] on select "Select Surrender Redeem Reaffirm Avoid Other" at bounding box center [504, 252] width 136 height 22
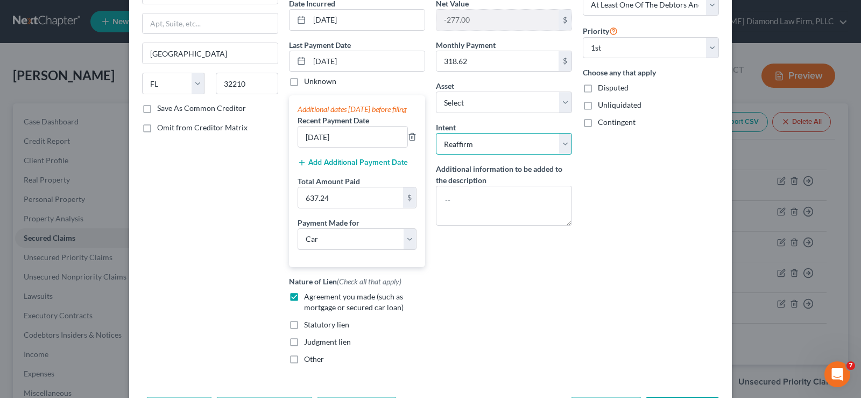
scroll to position [161, 0]
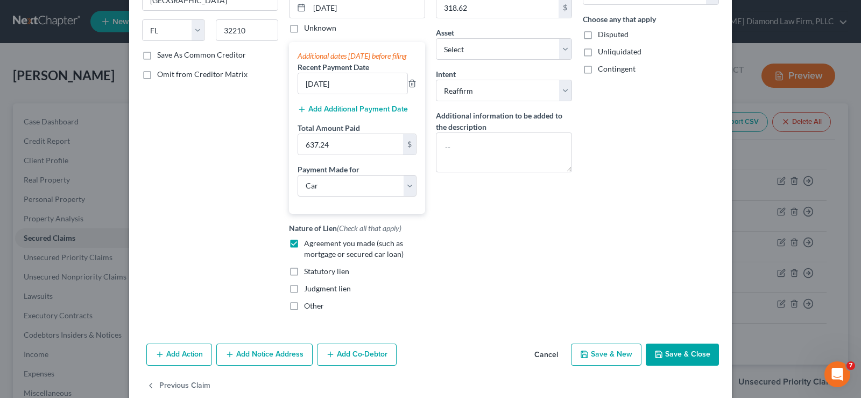
click at [665, 366] on button "Save & Close" at bounding box center [682, 354] width 73 height 23
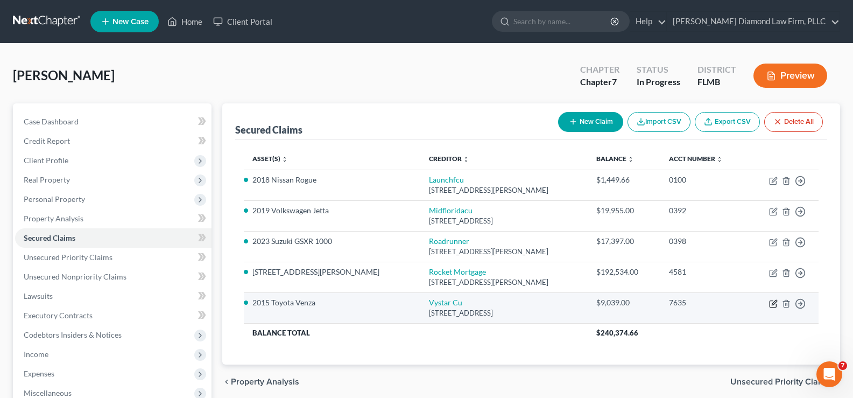
click at [774, 304] on icon "button" at bounding box center [774, 302] width 5 height 5
select select "9"
select select "0"
select select "18"
select select "2"
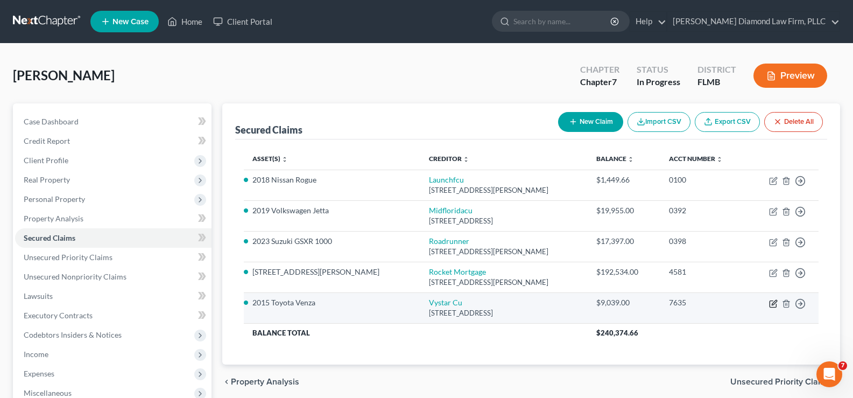
select select "3"
select select "0"
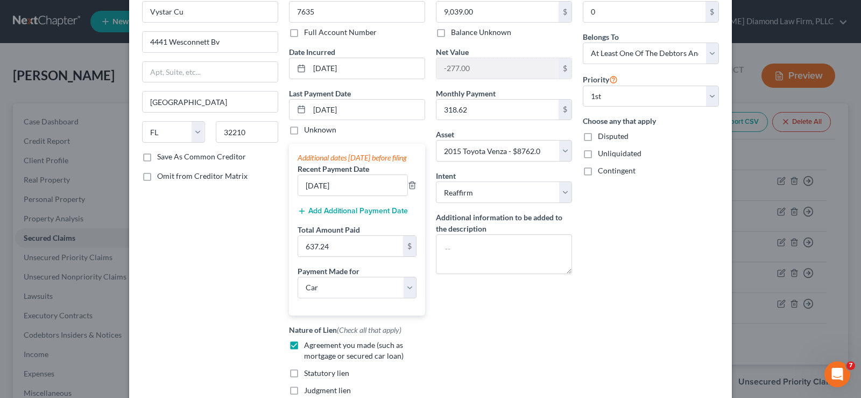
scroll to position [193, 0]
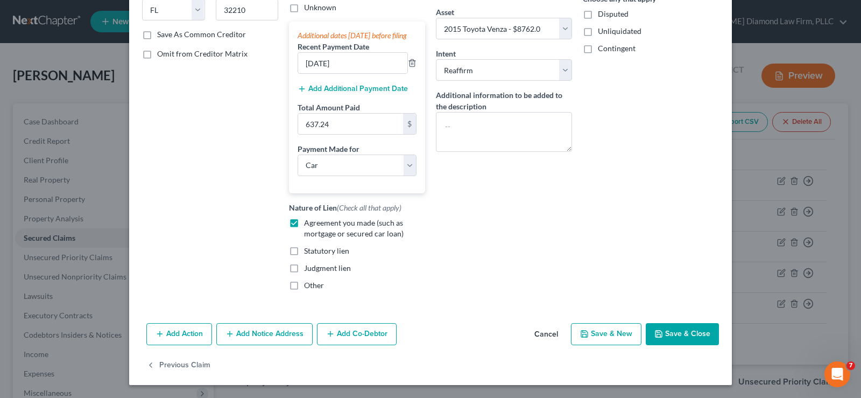
click at [351, 333] on button "Add Co-Debtor" at bounding box center [357, 334] width 80 height 23
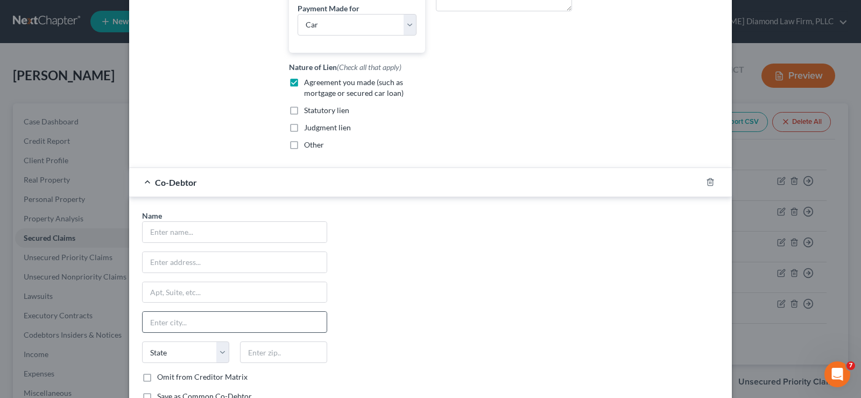
scroll to position [354, 0]
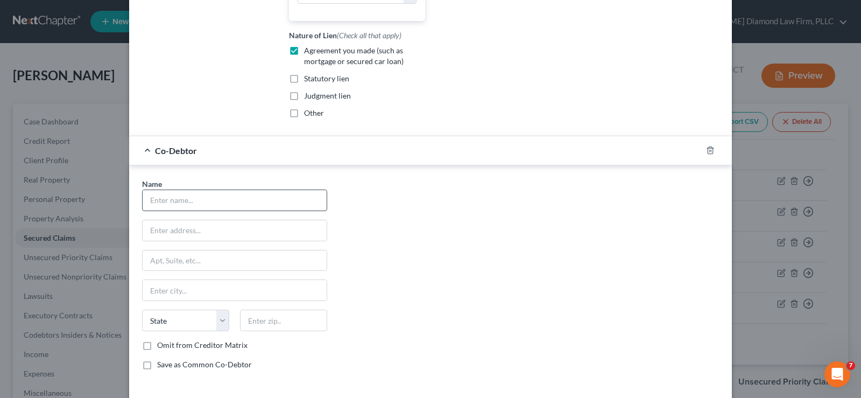
click at [180, 210] on input "text" at bounding box center [235, 200] width 184 height 20
type input "[PERSON_NAME]"
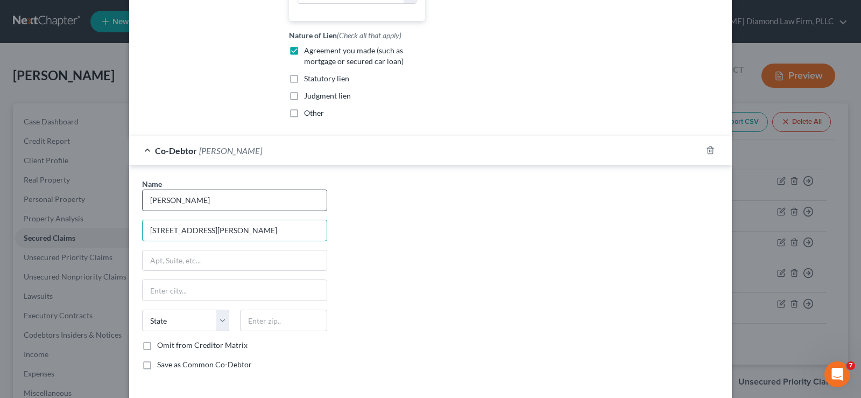
type input "[STREET_ADDRESS][PERSON_NAME]"
type input "32137"
type input "[GEOGRAPHIC_DATA]"
select select "9"
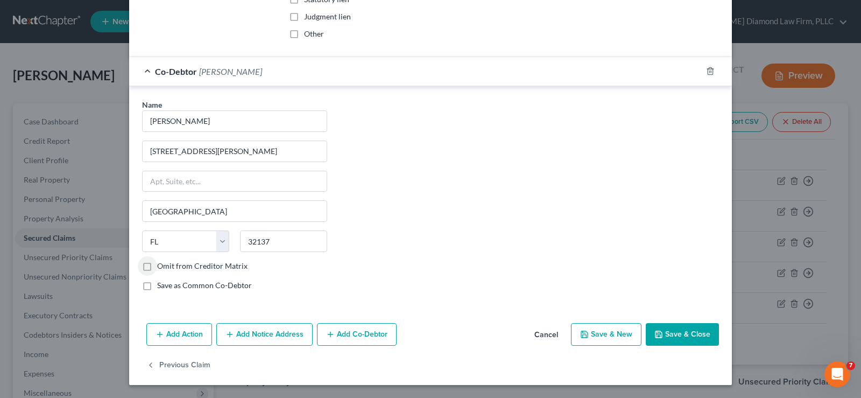
scroll to position [444, 0]
click at [157, 266] on label "Omit from Creditor Matrix" at bounding box center [202, 265] width 90 height 11
click at [161, 266] on input "Omit from Creditor Matrix" at bounding box center [164, 263] width 7 height 7
checkbox input "true"
click at [672, 331] on button "Save & Close" at bounding box center [682, 334] width 73 height 23
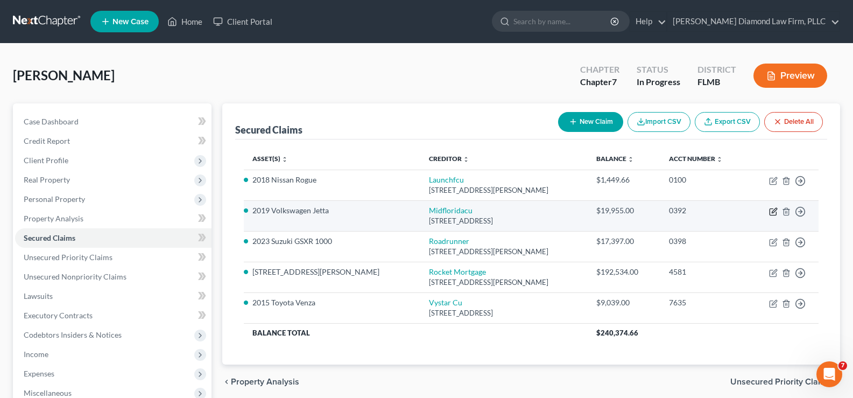
click at [770, 213] on icon "button" at bounding box center [772, 212] width 6 height 6
select select "9"
select select "20"
select select "3"
select select "1"
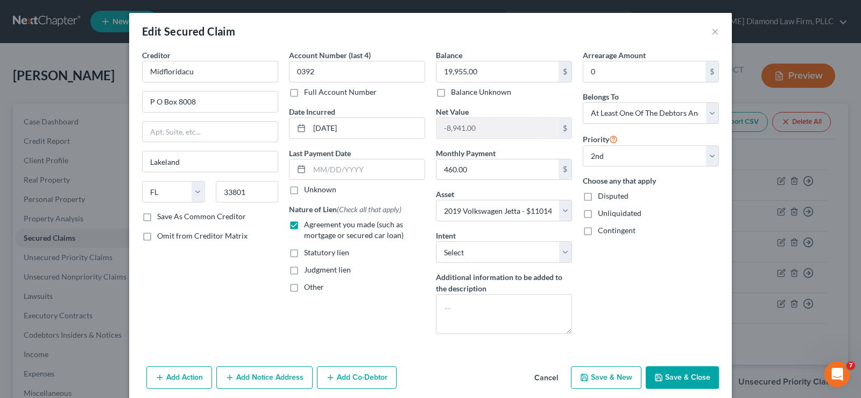
scroll to position [43, 0]
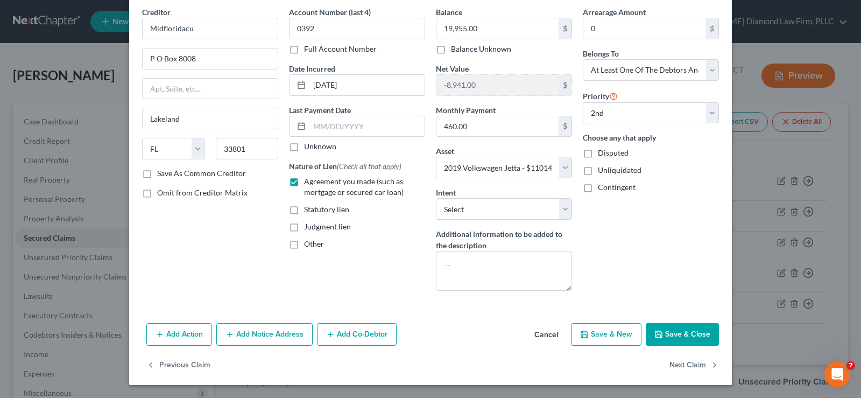
click at [357, 339] on button "Add Co-Debtor" at bounding box center [357, 334] width 80 height 23
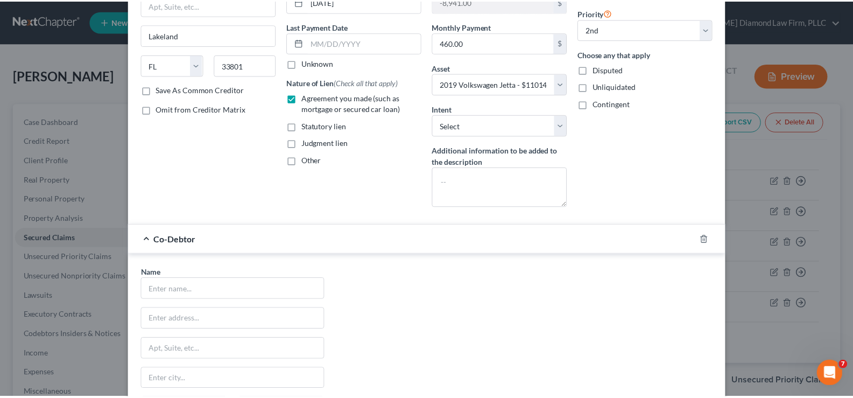
scroll to position [258, 0]
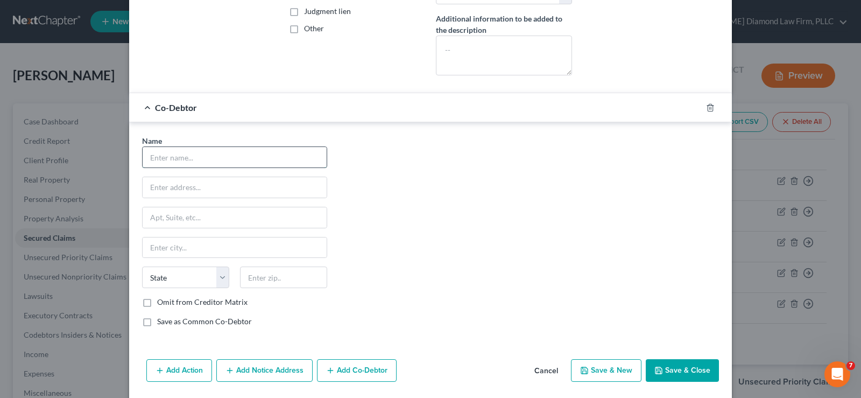
click at [207, 157] on input "text" at bounding box center [235, 157] width 184 height 20
type input "[PERSON_NAME]"
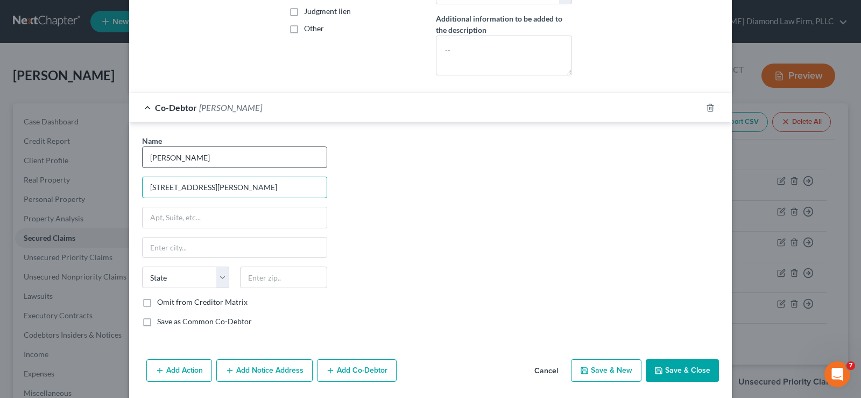
type input "[STREET_ADDRESS][PERSON_NAME]"
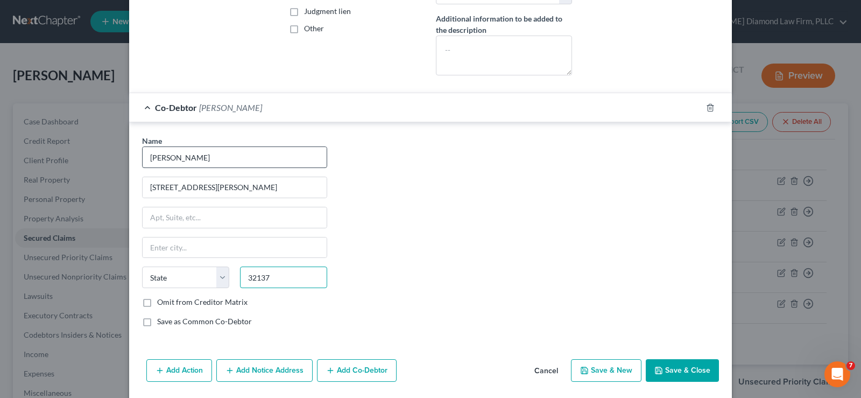
type input "32137"
type input "[GEOGRAPHIC_DATA]"
select select "9"
drag, startPoint x: 145, startPoint y: 305, endPoint x: 470, endPoint y: 315, distance: 325.1
click at [157, 305] on label "Omit from Creditor Matrix" at bounding box center [202, 301] width 90 height 11
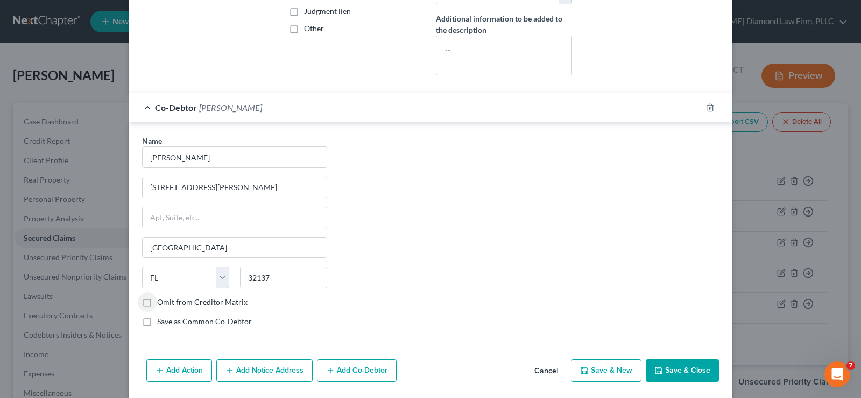
click at [161, 303] on input "Omit from Creditor Matrix" at bounding box center [164, 299] width 7 height 7
checkbox input "true"
click at [157, 321] on label "Save as Common Co-Debtor" at bounding box center [204, 321] width 95 height 11
click at [161, 321] on input "Save as Common Co-Debtor" at bounding box center [164, 319] width 7 height 7
checkbox input "true"
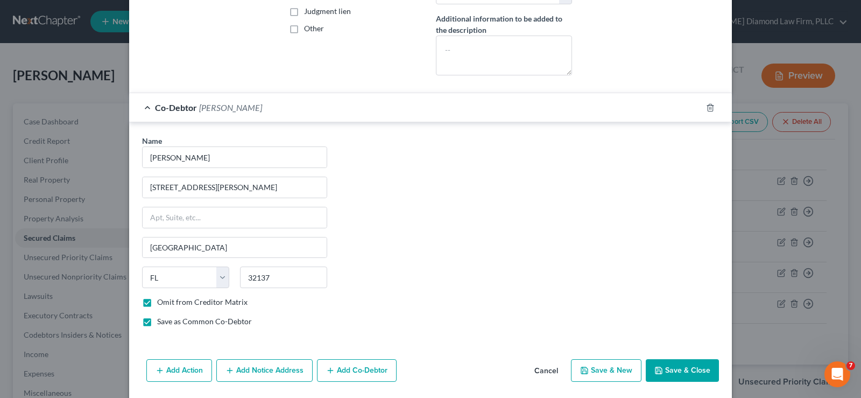
click at [666, 365] on button "Save & Close" at bounding box center [682, 370] width 73 height 23
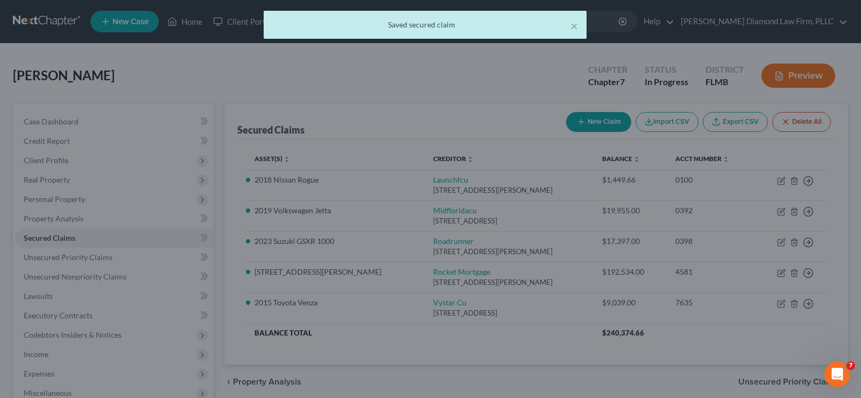
scroll to position [0, 0]
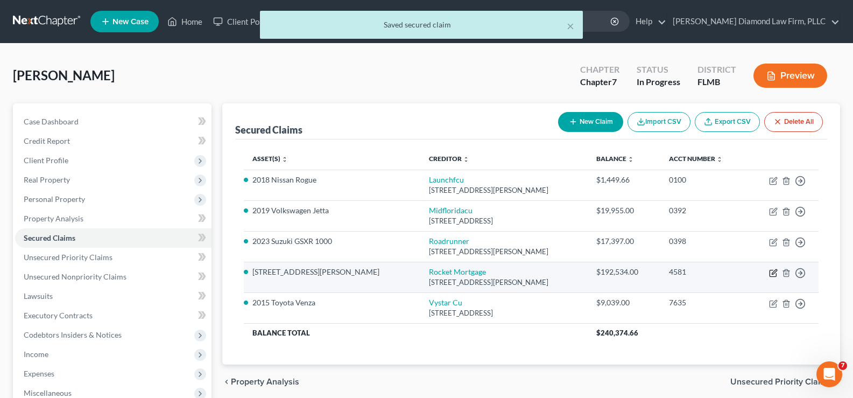
click at [774, 271] on icon "button" at bounding box center [774, 271] width 5 height 5
select select "23"
select select "3"
select select "13"
select select "2"
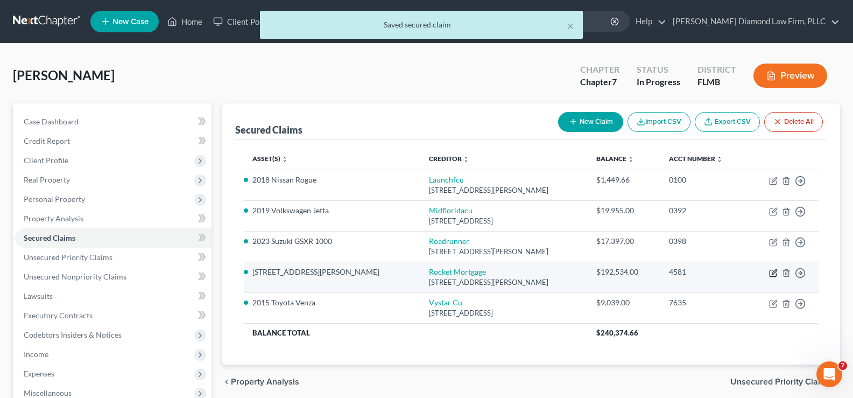
select select "0"
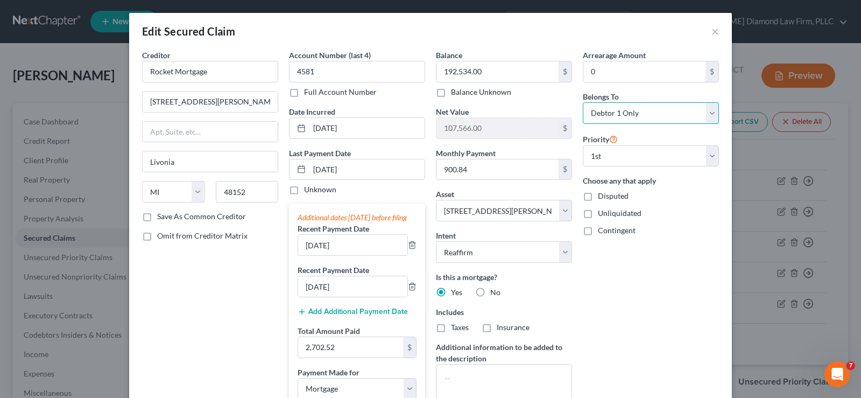
drag, startPoint x: 672, startPoint y: 105, endPoint x: 677, endPoint y: 122, distance: 17.0
click at [672, 105] on select "Select Debtor 1 Only Debtor 2 Only Debtor 1 And Debtor 2 Only At Least One Of T…" at bounding box center [651, 113] width 136 height 22
select select "3"
click at [583, 102] on select "Select Debtor 1 Only Debtor 2 Only Debtor 1 And Debtor 2 Only At Least One Of T…" at bounding box center [651, 113] width 136 height 22
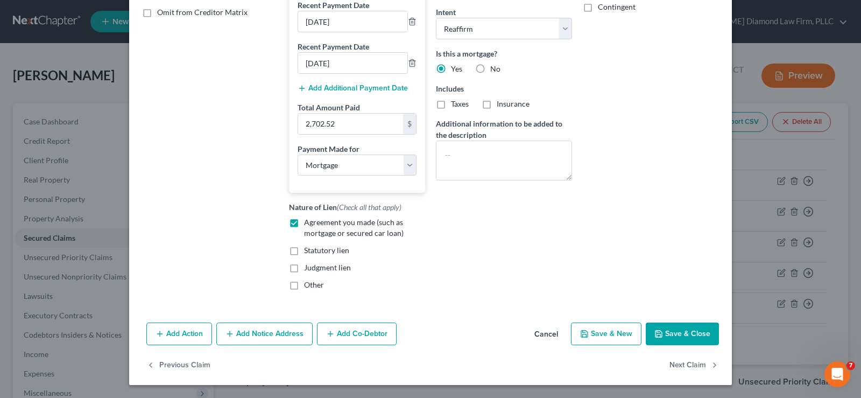
scroll to position [234, 0]
click at [359, 335] on button "Add Co-Debtor" at bounding box center [357, 333] width 80 height 23
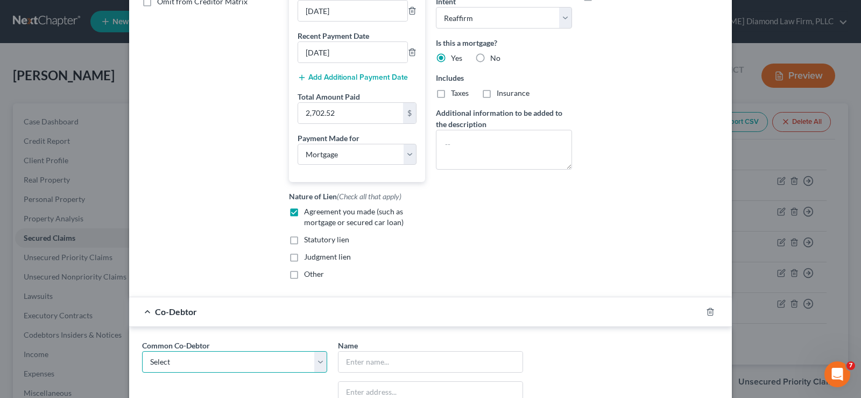
drag, startPoint x: 184, startPoint y: 377, endPoint x: 197, endPoint y: 362, distance: 20.2
click at [184, 372] on select "Select [PERSON_NAME]" at bounding box center [234, 362] width 185 height 22
select select "0"
click at [142, 361] on select "Select [PERSON_NAME]" at bounding box center [234, 362] width 185 height 22
type input "[PERSON_NAME]"
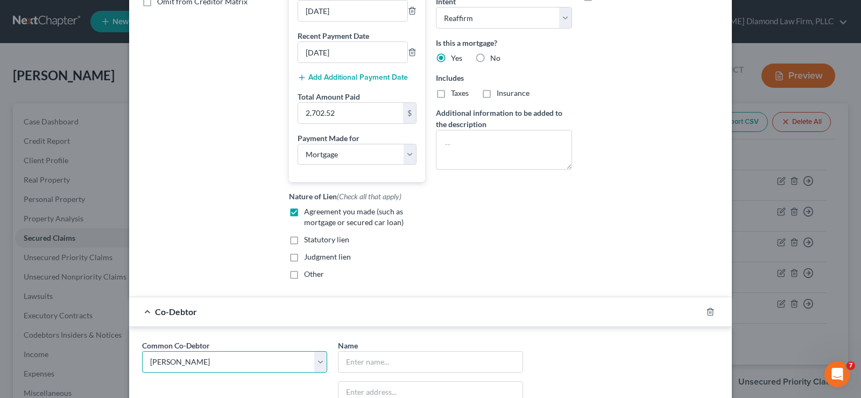
type input "[STREET_ADDRESS][PERSON_NAME]"
type input "[GEOGRAPHIC_DATA]"
select select "9"
type input "32137"
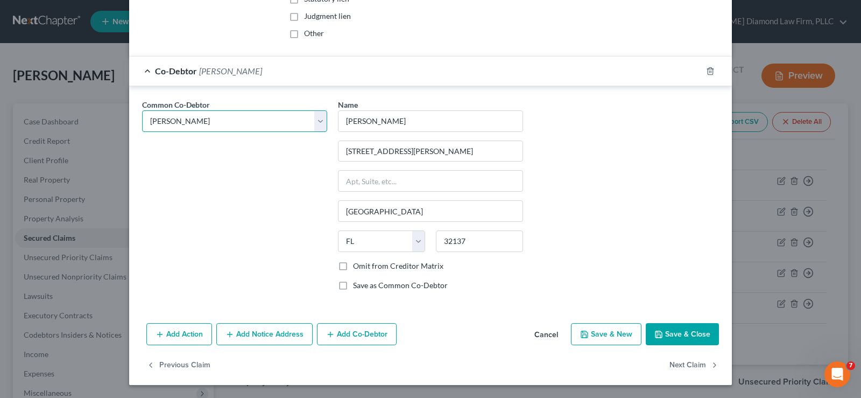
scroll to position [485, 0]
click at [353, 263] on label "Omit from Creditor Matrix" at bounding box center [398, 265] width 90 height 11
click at [357, 263] on input "Omit from Creditor Matrix" at bounding box center [360, 263] width 7 height 7
checkbox input "true"
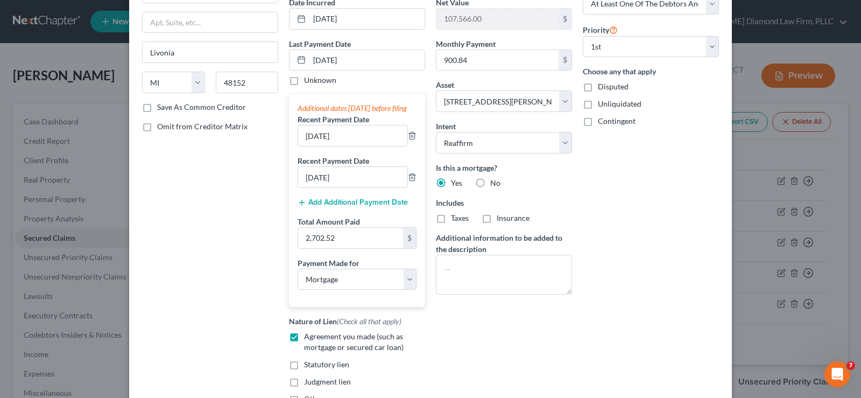
scroll to position [109, 0]
drag, startPoint x: 361, startPoint y: 152, endPoint x: 287, endPoint y: 152, distance: 73.7
click at [289, 152] on div "Additional dates [DATE] before filing Recent Payment Date [DATE] Recent Payment…" at bounding box center [357, 201] width 136 height 213
type input "[DATE]"
drag, startPoint x: 370, startPoint y: 189, endPoint x: 299, endPoint y: 185, distance: 71.7
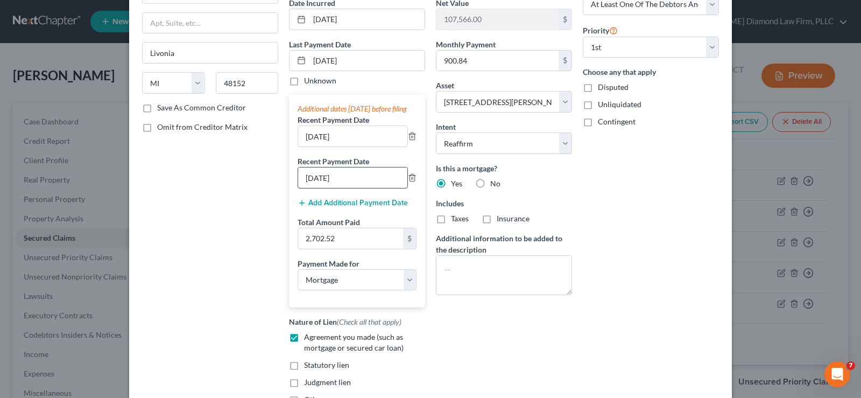
click at [299, 185] on input "[DATE]" at bounding box center [352, 177] width 109 height 20
type input "[DATE]"
click at [360, 62] on input "[DATE]" at bounding box center [366, 61] width 115 height 20
drag, startPoint x: 360, startPoint y: 62, endPoint x: 312, endPoint y: 61, distance: 47.9
click at [312, 61] on input "[DATE]" at bounding box center [366, 61] width 115 height 20
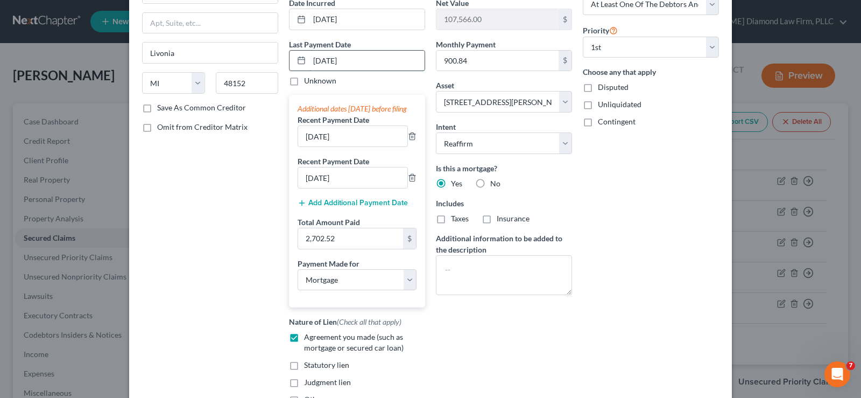
type input "0"
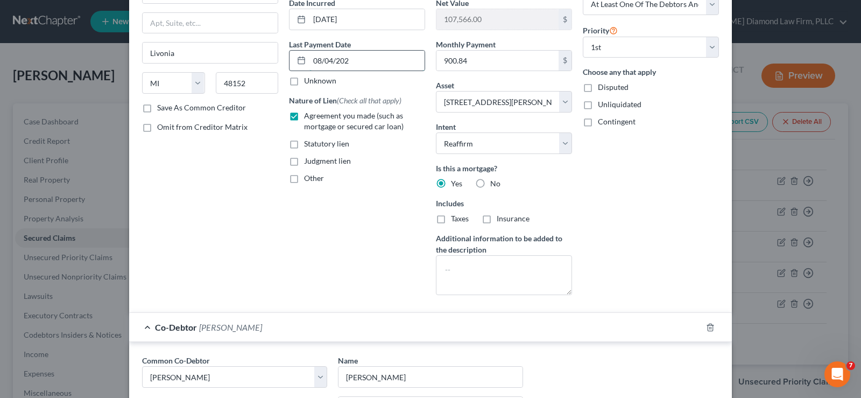
type input "[DATE]"
select select "3"
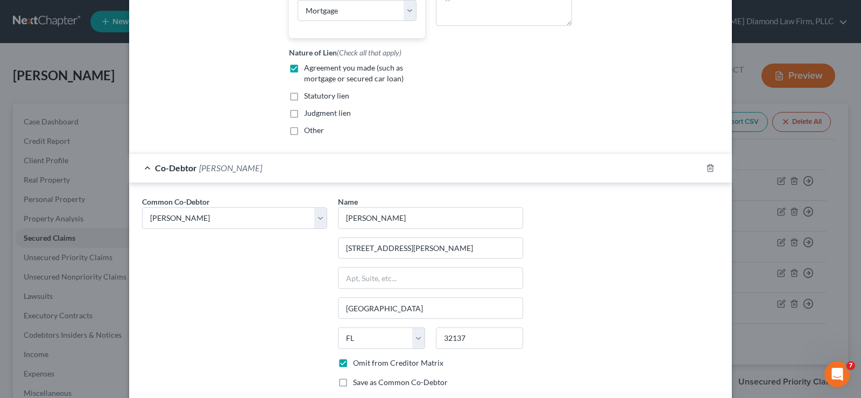
scroll to position [485, 0]
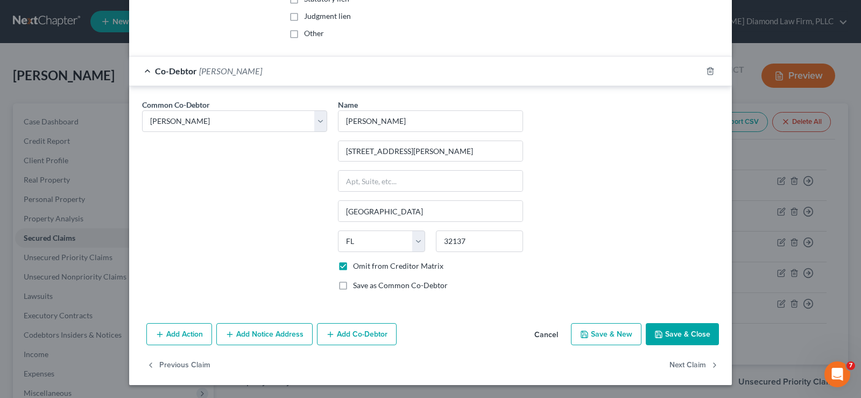
type input "[DATE]"
click at [688, 328] on button "Save & Close" at bounding box center [682, 334] width 73 height 23
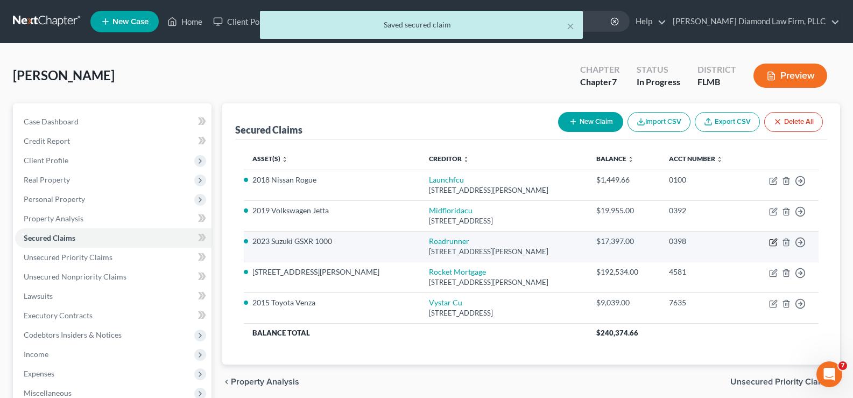
click at [773, 239] on icon "button" at bounding box center [773, 242] width 9 height 9
select select "45"
select select "11"
select select "3"
select select "0"
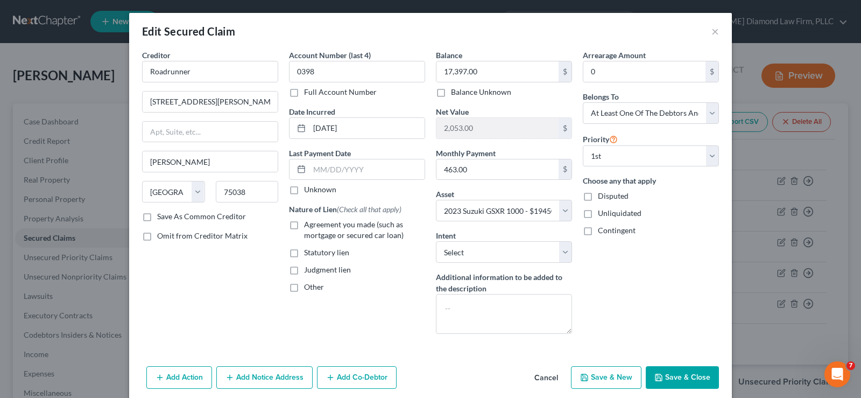
scroll to position [43, 0]
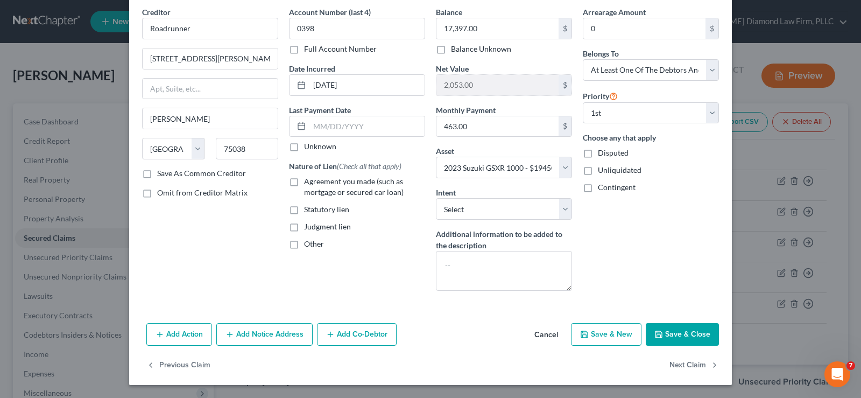
click at [304, 181] on label "Agreement you made (such as mortgage or secured car loan)" at bounding box center [364, 187] width 121 height 22
click at [308, 181] on input "Agreement you made (such as mortgage or secured car loan)" at bounding box center [311, 179] width 7 height 7
checkbox input "true"
click at [686, 328] on button "Save & Close" at bounding box center [682, 334] width 73 height 23
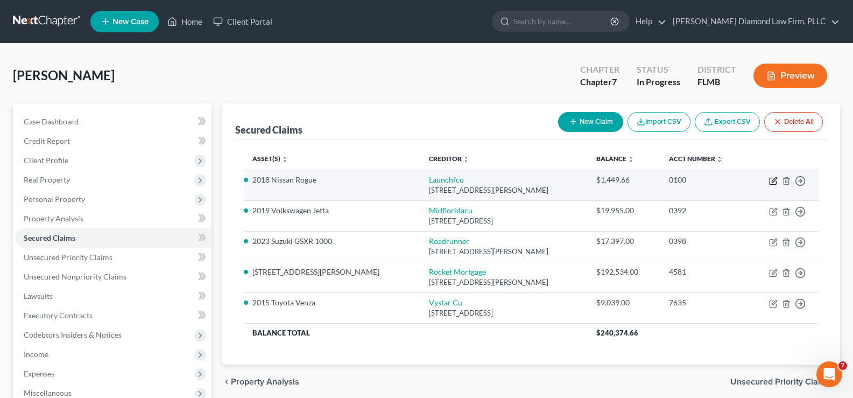
click at [772, 181] on icon "button" at bounding box center [774, 179] width 5 height 5
select select "9"
select select "0"
select select "16"
select select "2"
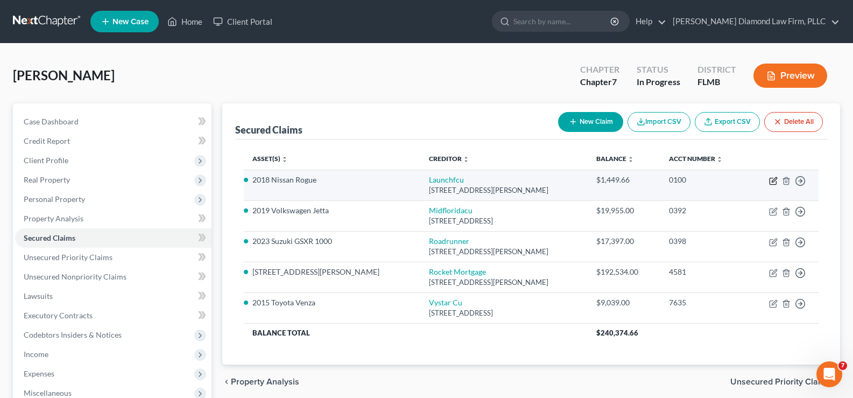
select select "0"
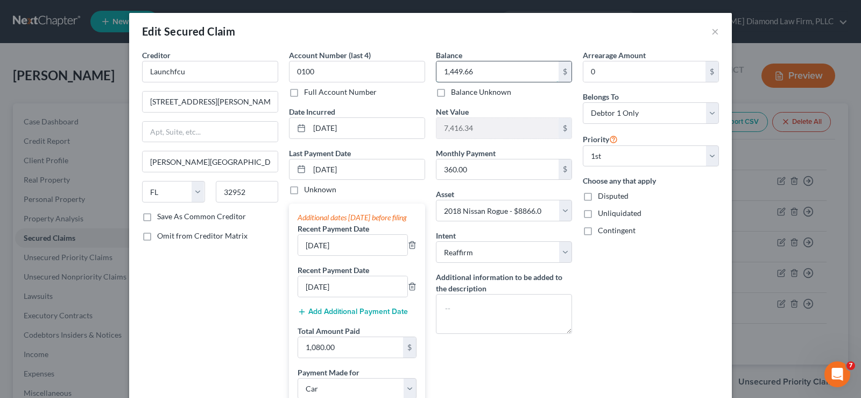
click at [451, 74] on input "1,449.66" at bounding box center [497, 71] width 122 height 20
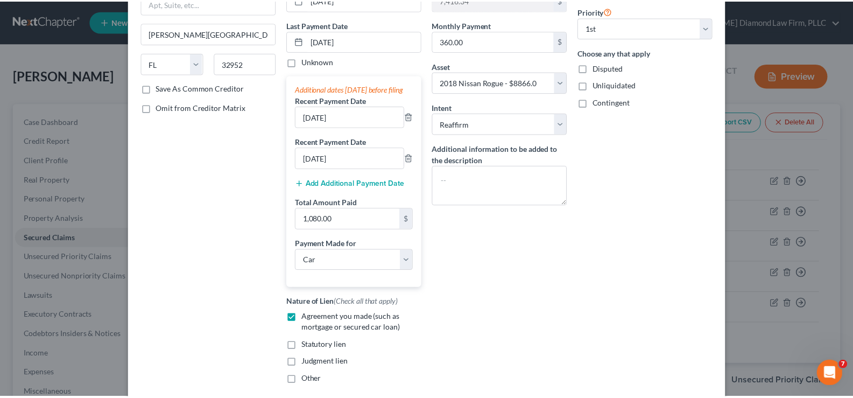
scroll to position [215, 0]
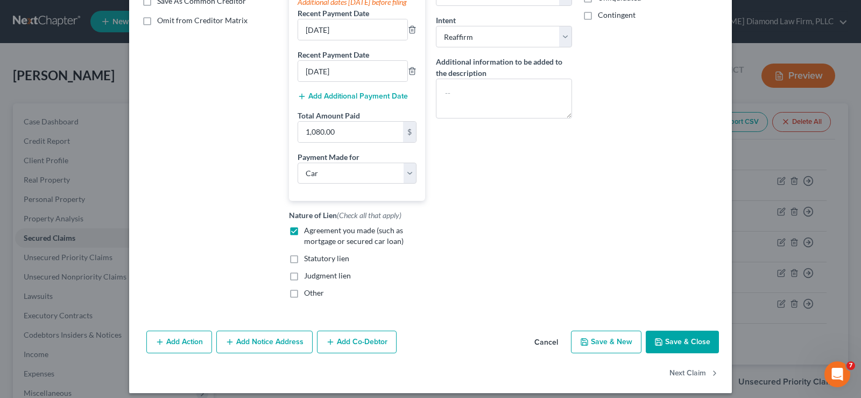
type input "14,449.66"
click at [684, 353] on button "Save & Close" at bounding box center [682, 341] width 73 height 23
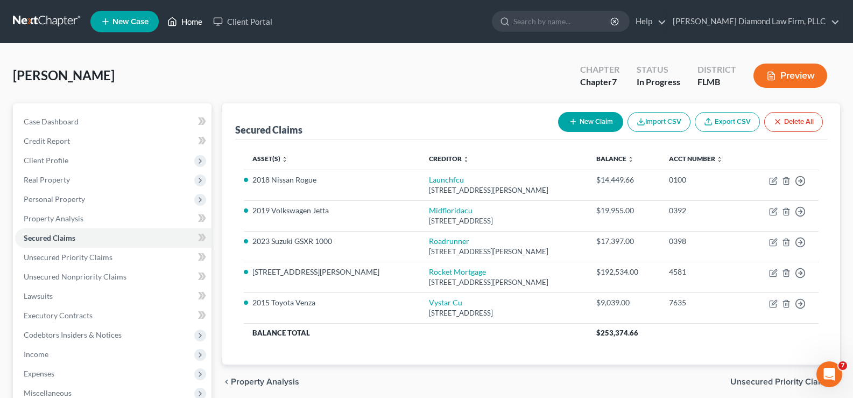
click at [187, 23] on link "Home" at bounding box center [185, 21] width 46 height 19
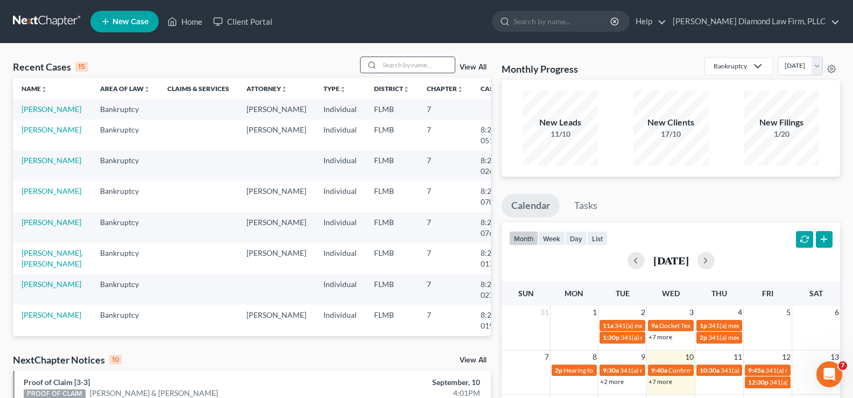
click at [401, 63] on input "search" at bounding box center [416, 65] width 75 height 16
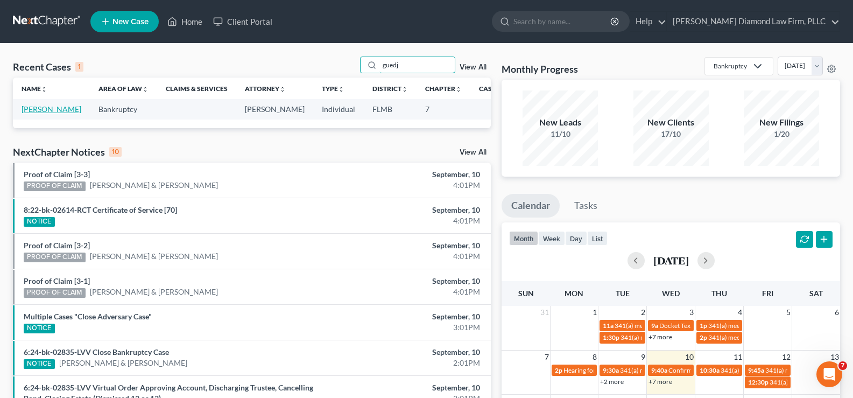
type input "guedj"
click at [34, 114] on link "[PERSON_NAME]" at bounding box center [52, 108] width 60 height 9
select select "7"
